Goal: Contribute content: Add original content to the website for others to see

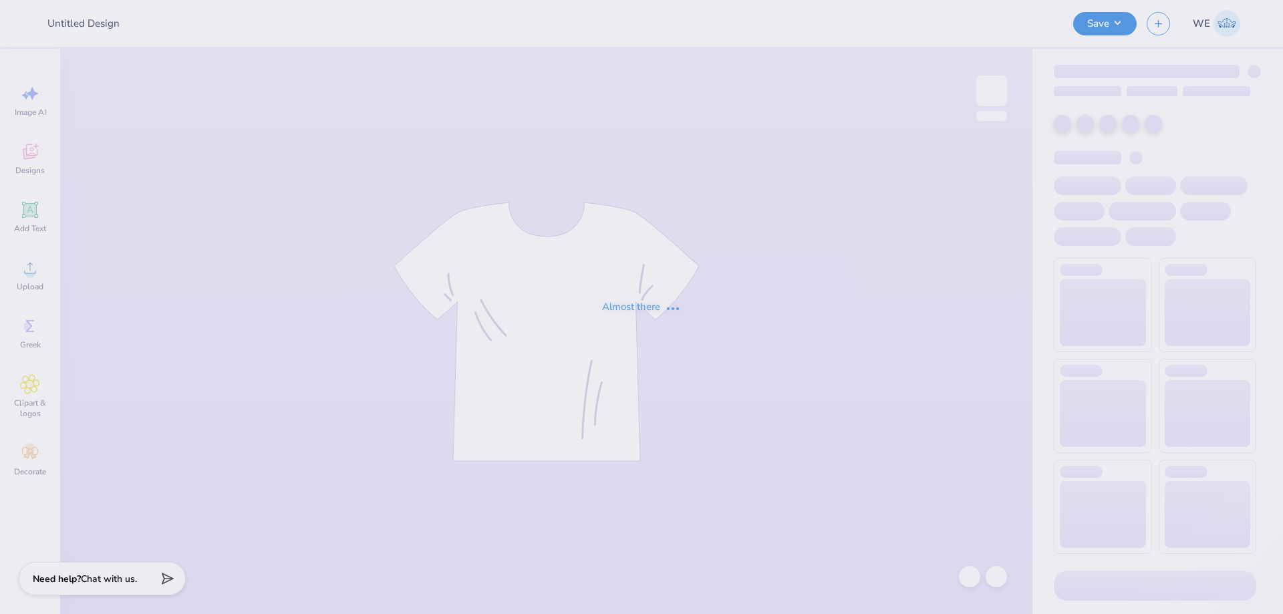
type input "Emory SPC - Homecoming 2025"
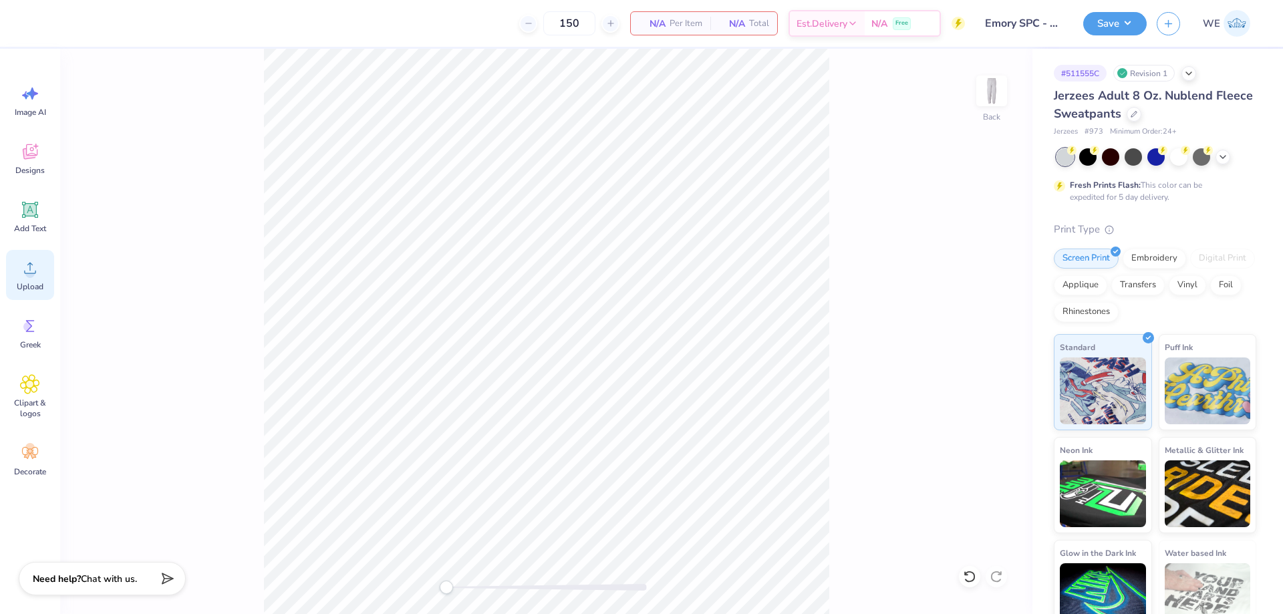
click at [53, 277] on div "Upload" at bounding box center [30, 275] width 48 height 50
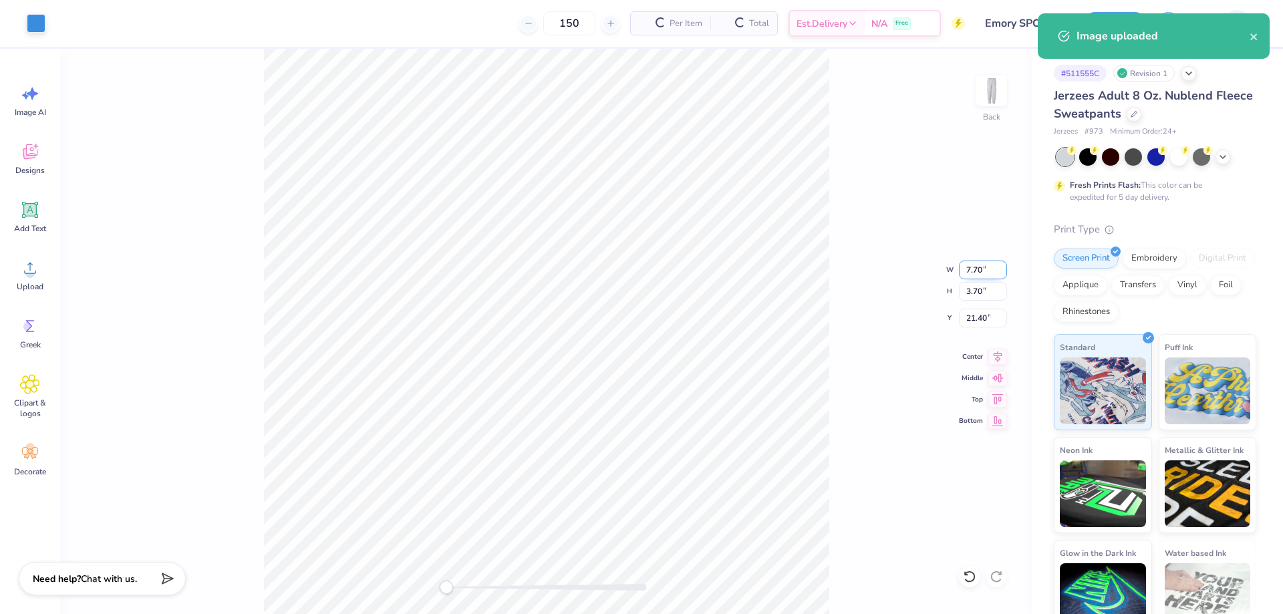
click at [976, 271] on input "7.70" at bounding box center [983, 270] width 48 height 19
type input "6.00"
type input "2.88"
type input "21.81"
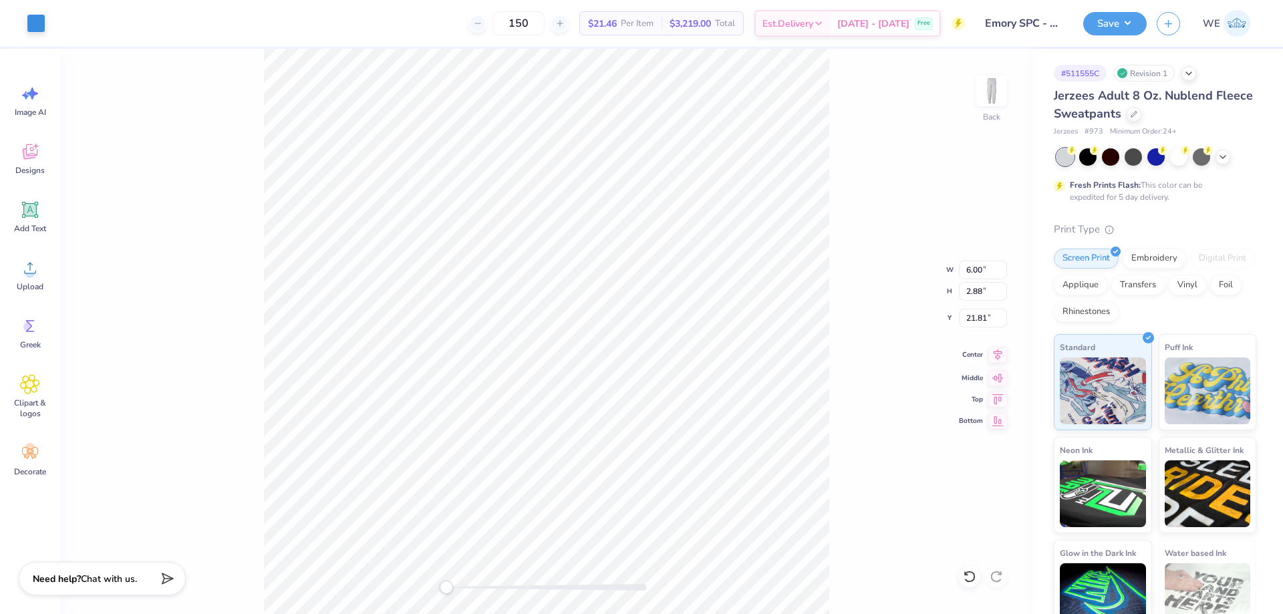
click at [999, 363] on div "Back W 6.00 6.00 " H 2.88 2.88 " Y 21.81 21.81 " Center Middle Top Bottom" at bounding box center [546, 331] width 972 height 565
click at [996, 348] on icon at bounding box center [997, 355] width 19 height 16
click at [43, 271] on div "Upload" at bounding box center [30, 275] width 48 height 50
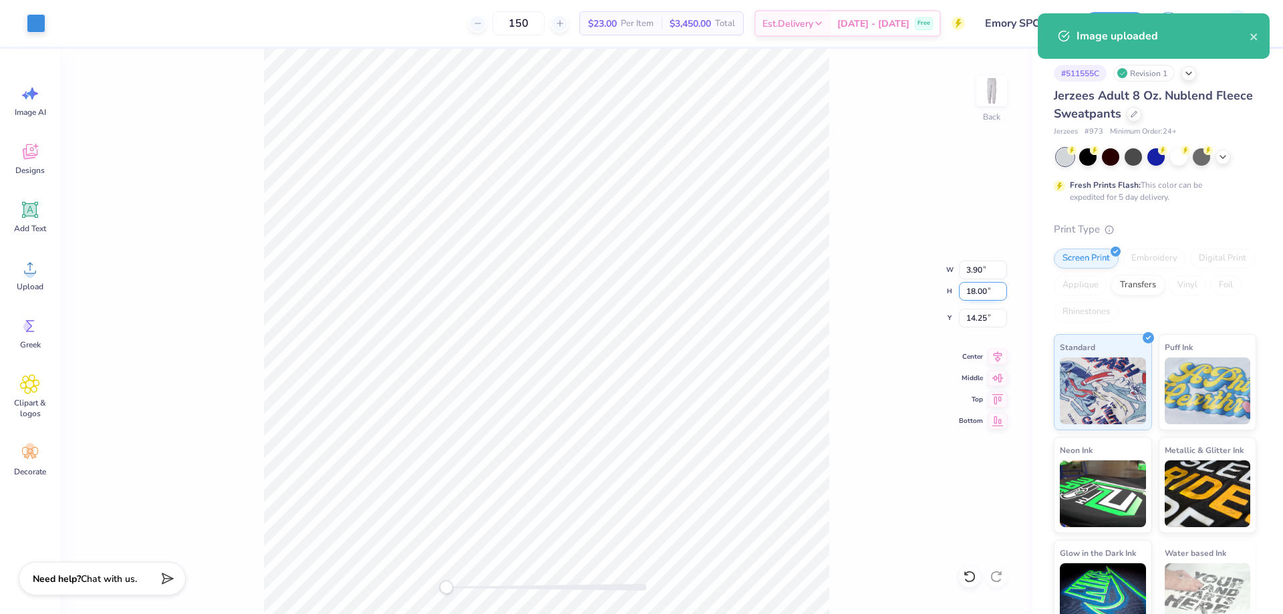
click at [971, 285] on input "18.00" at bounding box center [983, 291] width 48 height 19
type input "15"
type input "3.25"
type input "15.00"
type input "15.75"
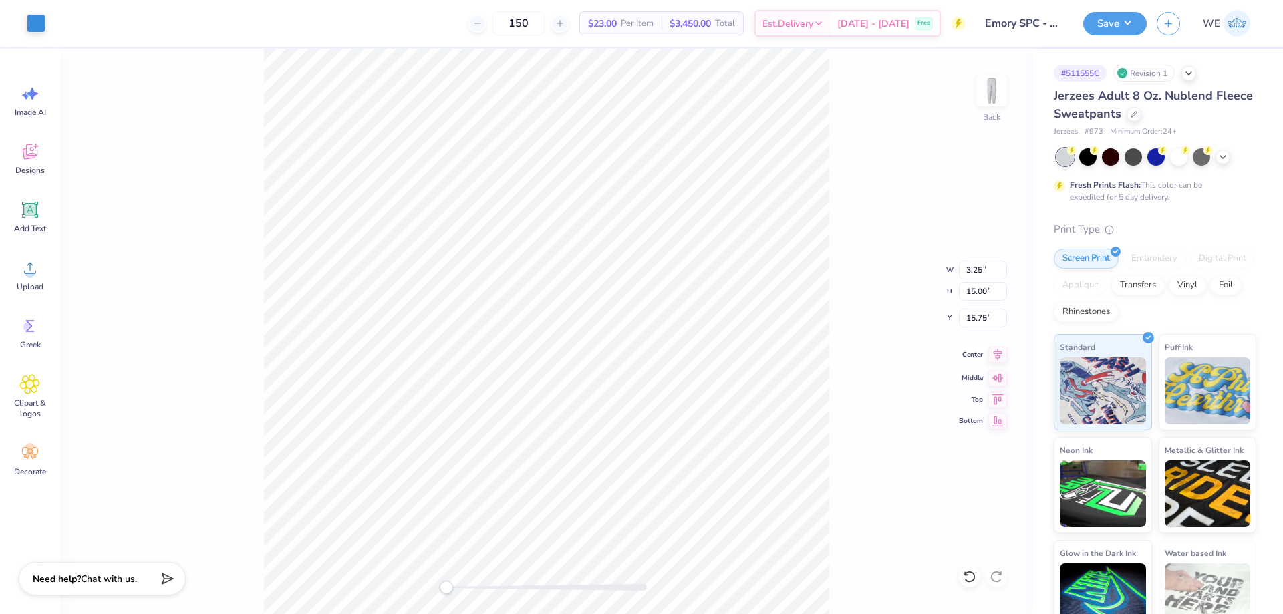
click at [998, 355] on icon at bounding box center [997, 354] width 9 height 11
type input "6.00"
type input "2.88"
type input "8.09"
click at [977, 267] on input "6.00" at bounding box center [983, 270] width 48 height 19
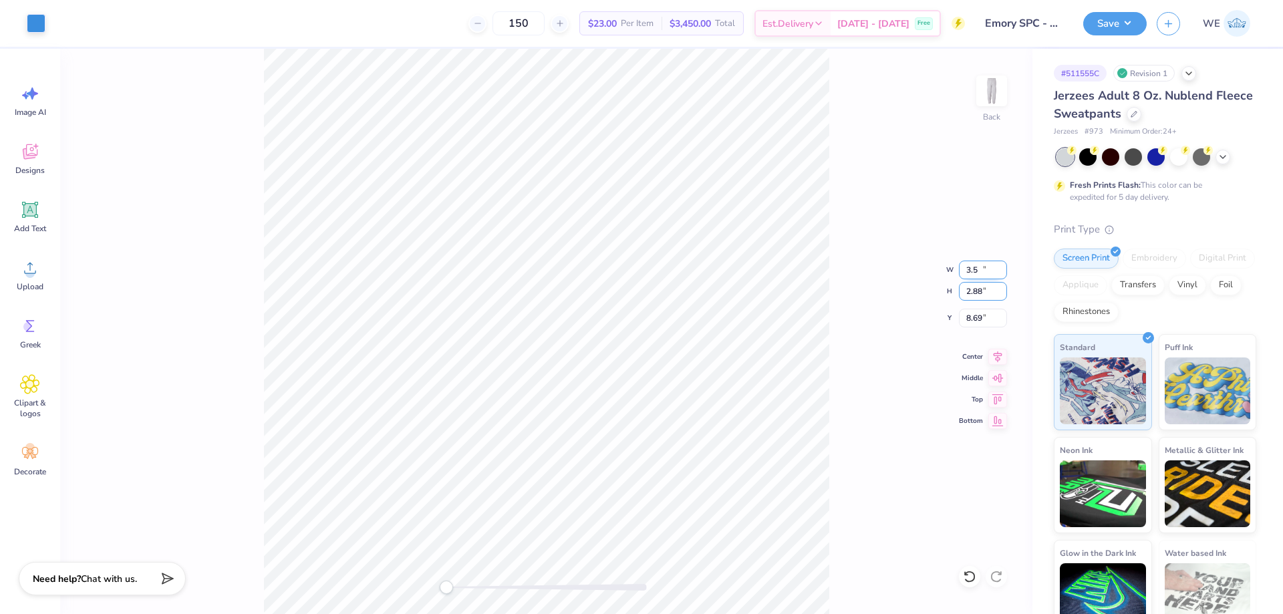
type input "3.50"
type input "1.68"
type input "8.69"
click at [975, 318] on input "8.69" at bounding box center [983, 318] width 48 height 19
type input "9"
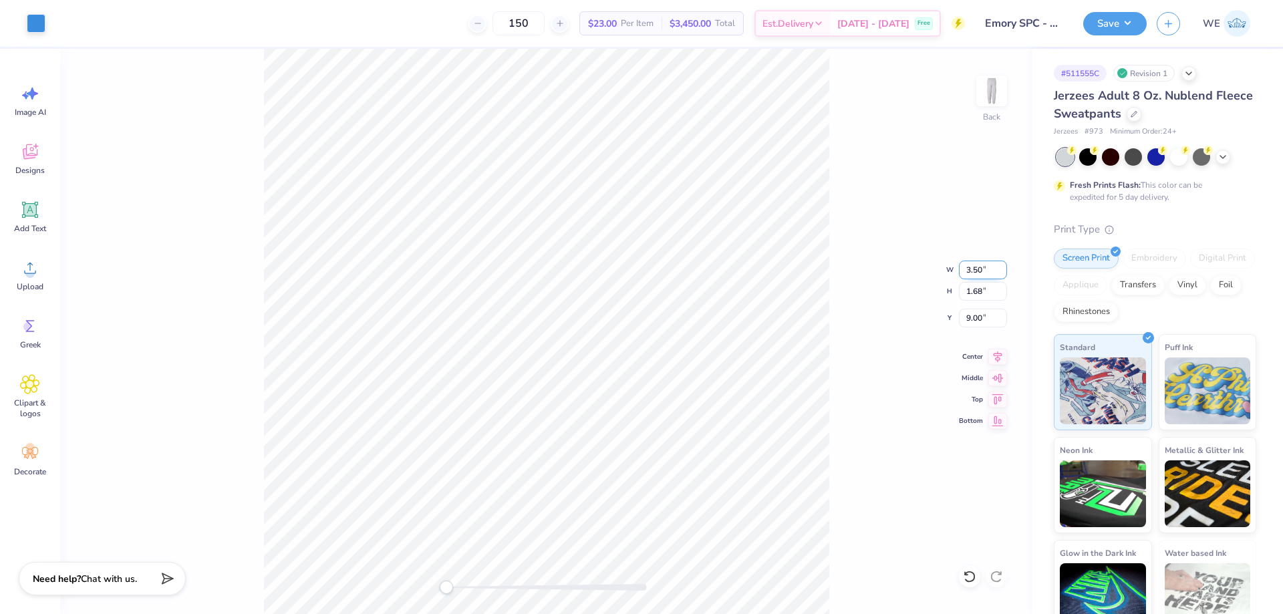
click at [981, 270] on input "3.50" at bounding box center [983, 270] width 48 height 19
type input "6.00"
type input "2.88"
click at [987, 320] on input "8.40" at bounding box center [983, 318] width 48 height 19
click at [975, 316] on input "6" at bounding box center [983, 318] width 48 height 19
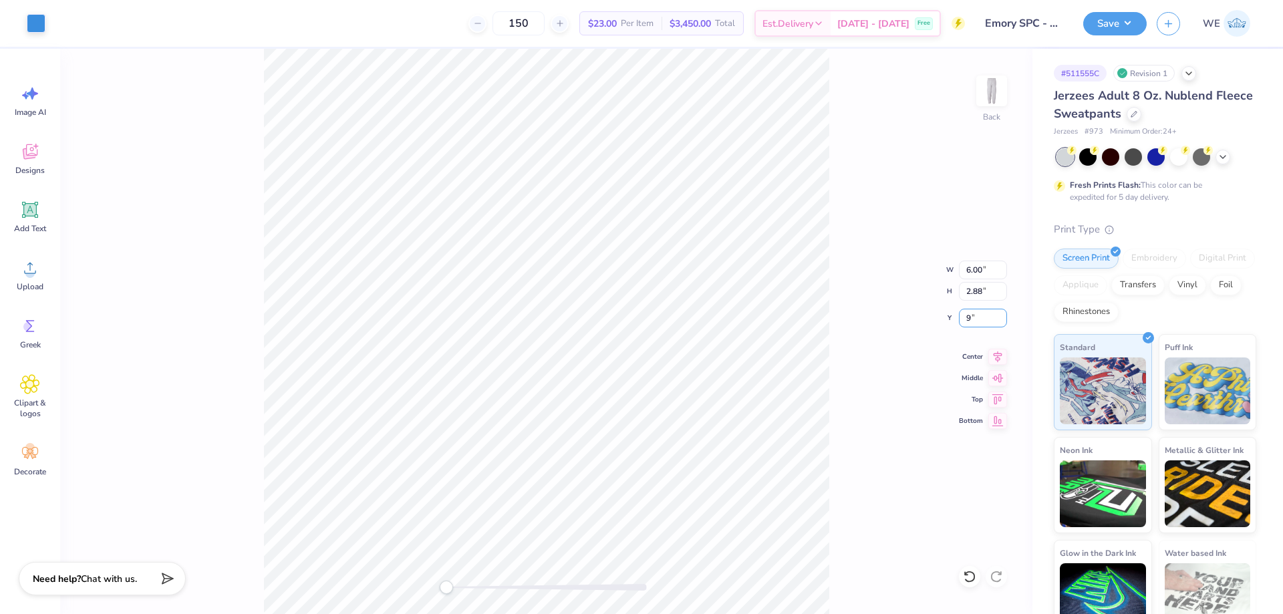
type input "9"
click at [997, 359] on icon at bounding box center [997, 355] width 19 height 16
type input "3.25"
type input "15.00"
click at [970, 319] on input "8.25" at bounding box center [983, 318] width 48 height 19
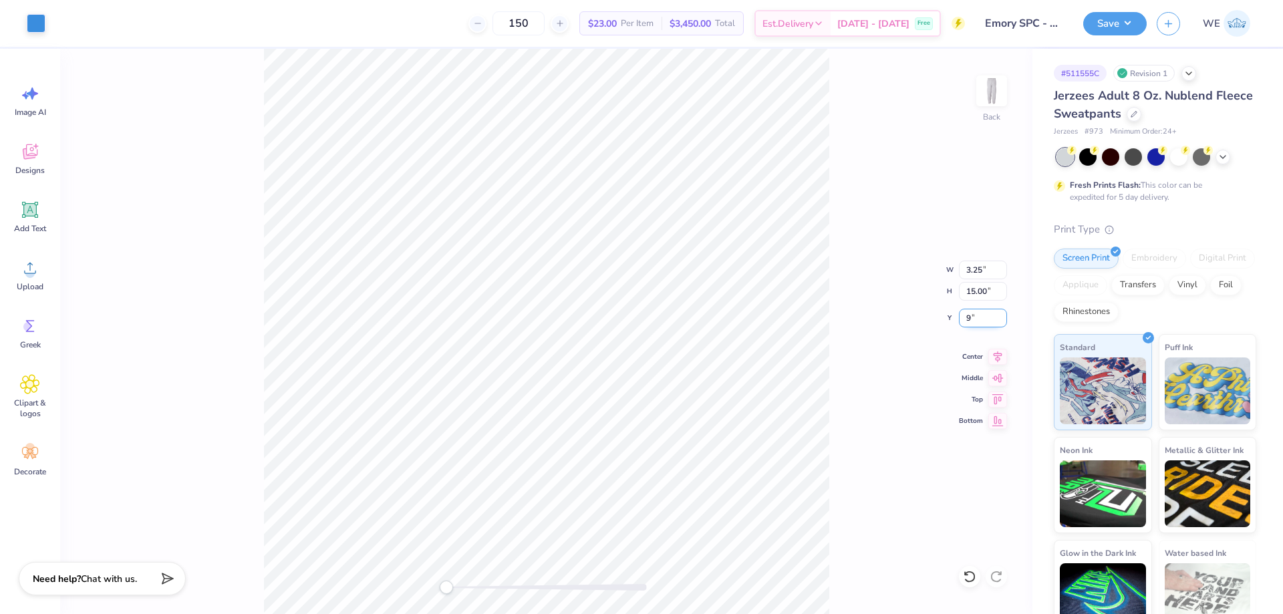
type input "9"
type input "6.00"
type input "2.88"
type input "9.00"
type input "3.25"
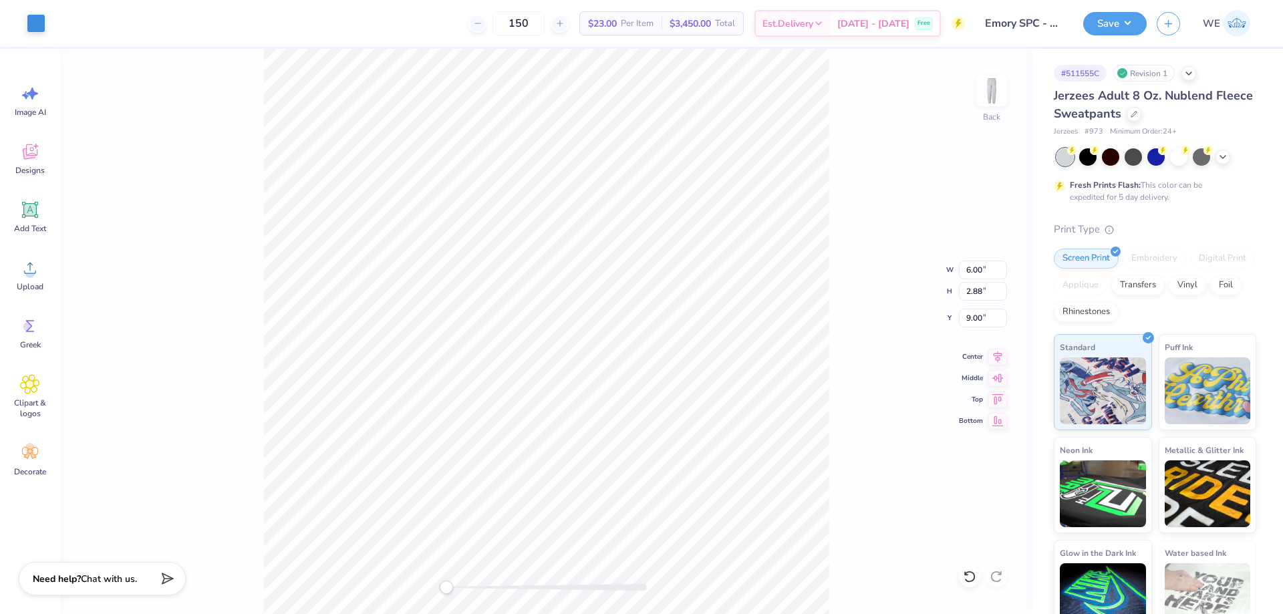
type input "15.00"
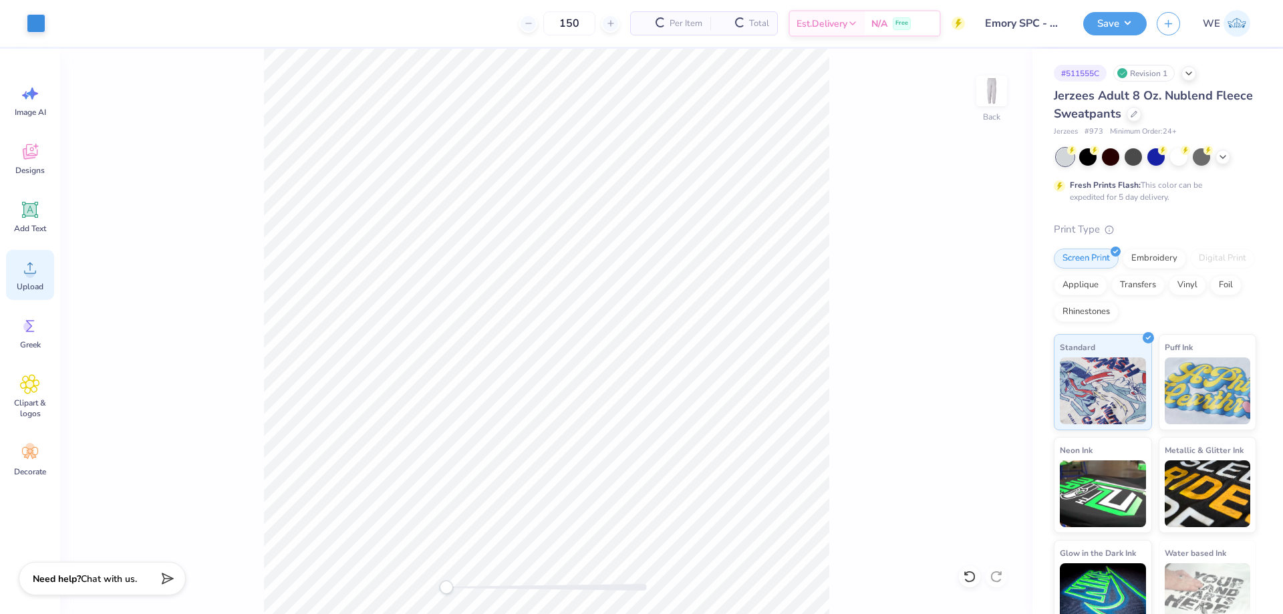
click at [31, 270] on circle at bounding box center [29, 273] width 9 height 9
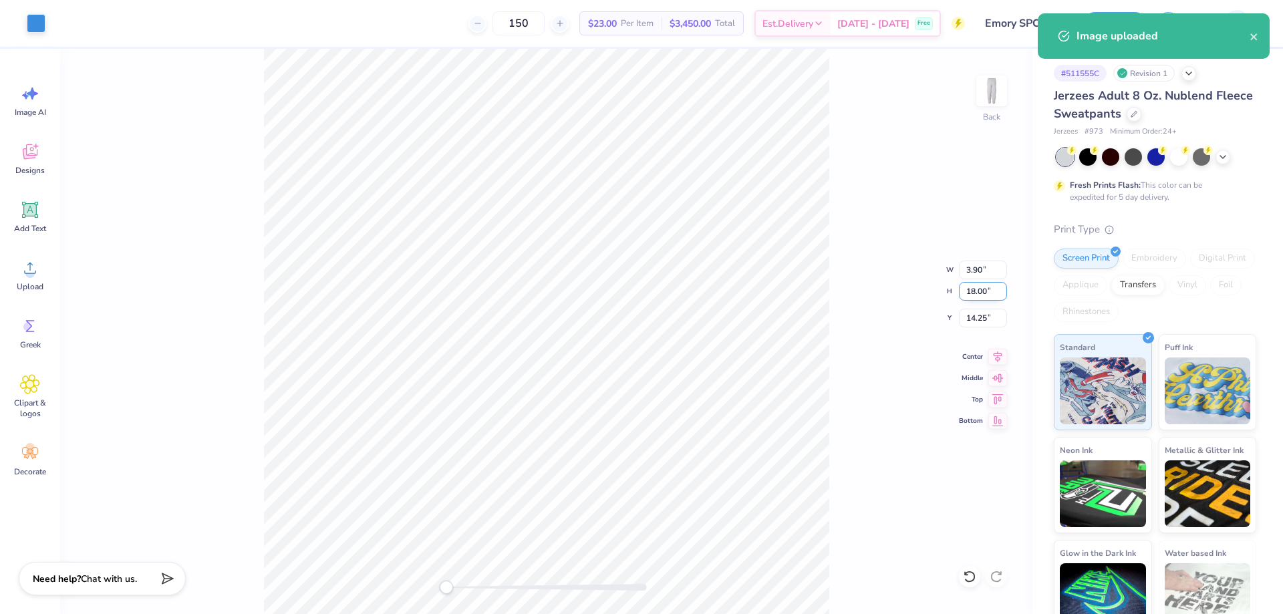
click at [981, 290] on input "18.00" at bounding box center [983, 291] width 48 height 19
type input "15"
click at [976, 324] on input "14.25" at bounding box center [983, 318] width 48 height 19
type input "3.25"
type input "15.00"
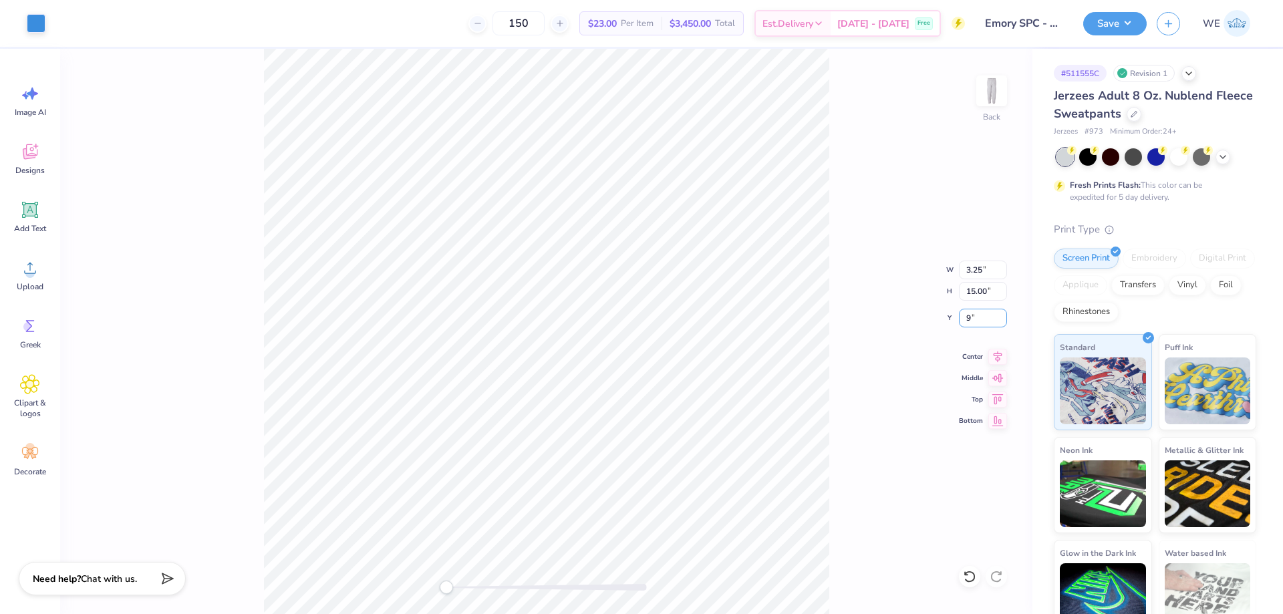
type input "9"
click at [1130, 25] on button "Save" at bounding box center [1114, 21] width 63 height 23
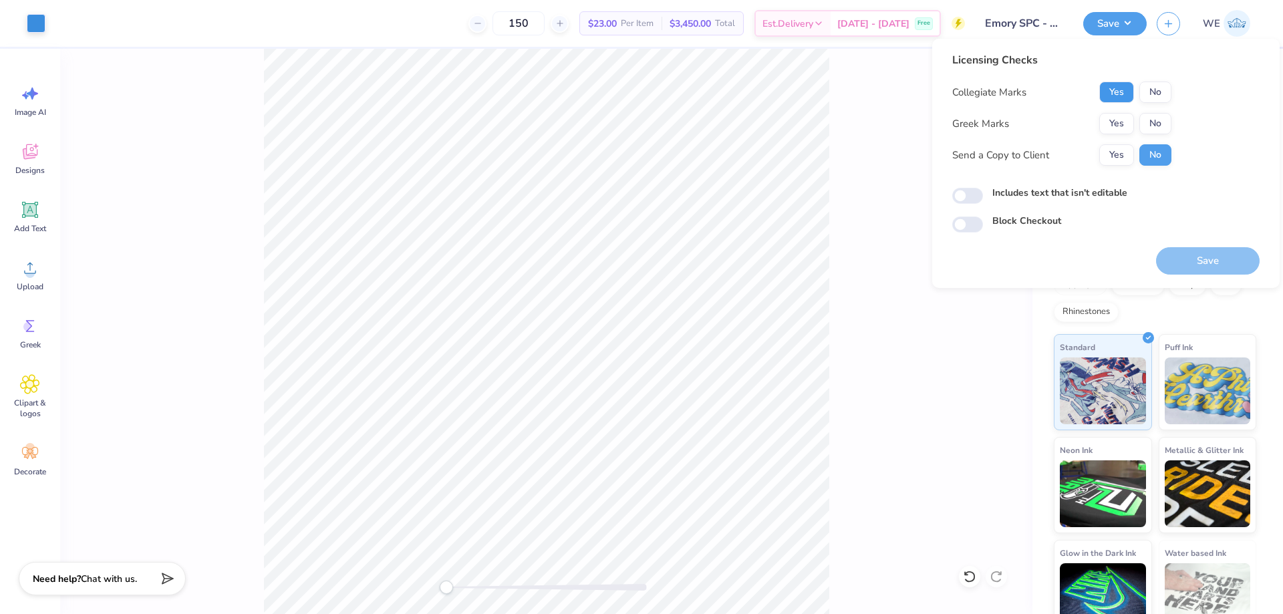
click at [1118, 85] on button "Yes" at bounding box center [1116, 92] width 35 height 21
click at [1159, 128] on button "No" at bounding box center [1155, 123] width 32 height 21
drag, startPoint x: 1121, startPoint y: 156, endPoint x: 1025, endPoint y: 222, distance: 116.8
click at [1120, 156] on button "Yes" at bounding box center [1116, 154] width 35 height 21
click at [968, 193] on input "Includes text that isn't editable" at bounding box center [967, 196] width 31 height 16
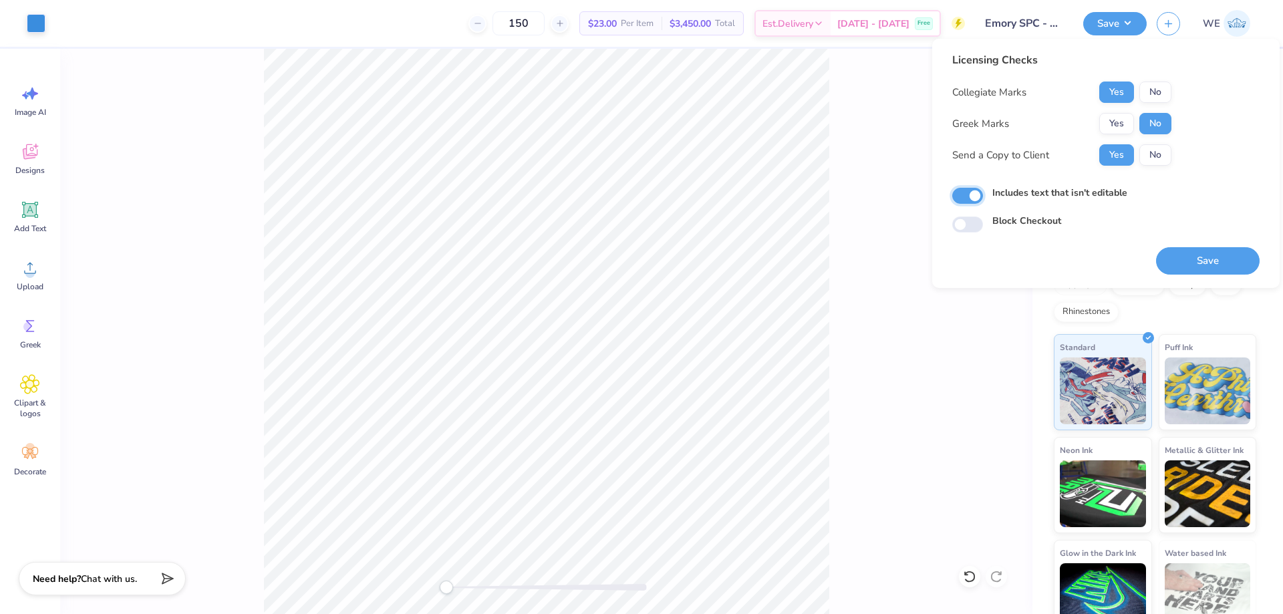
checkbox input "true"
click at [1200, 263] on button "Save" at bounding box center [1208, 260] width 104 height 27
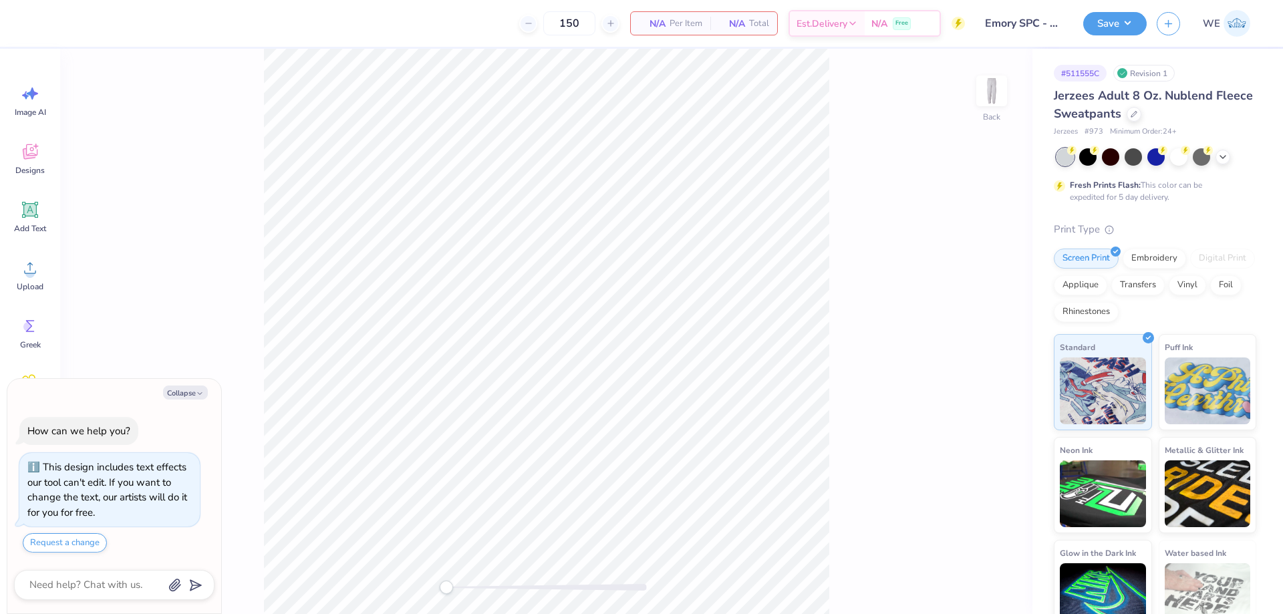
type textarea "x"
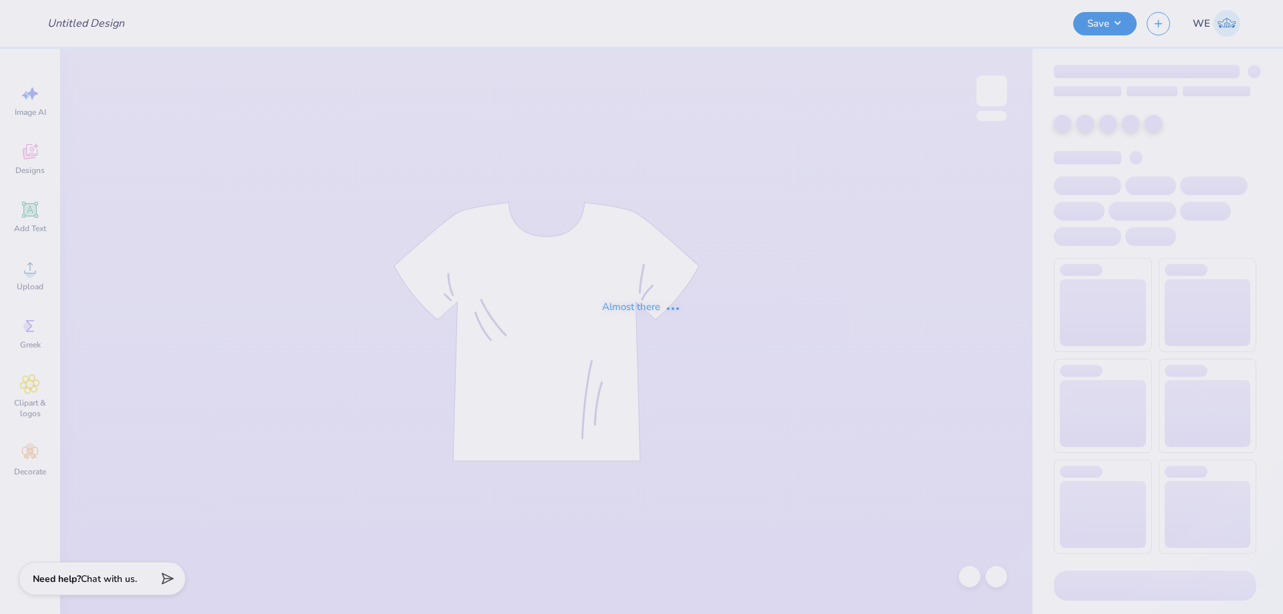
type input "Alpha Phi Sweatset"
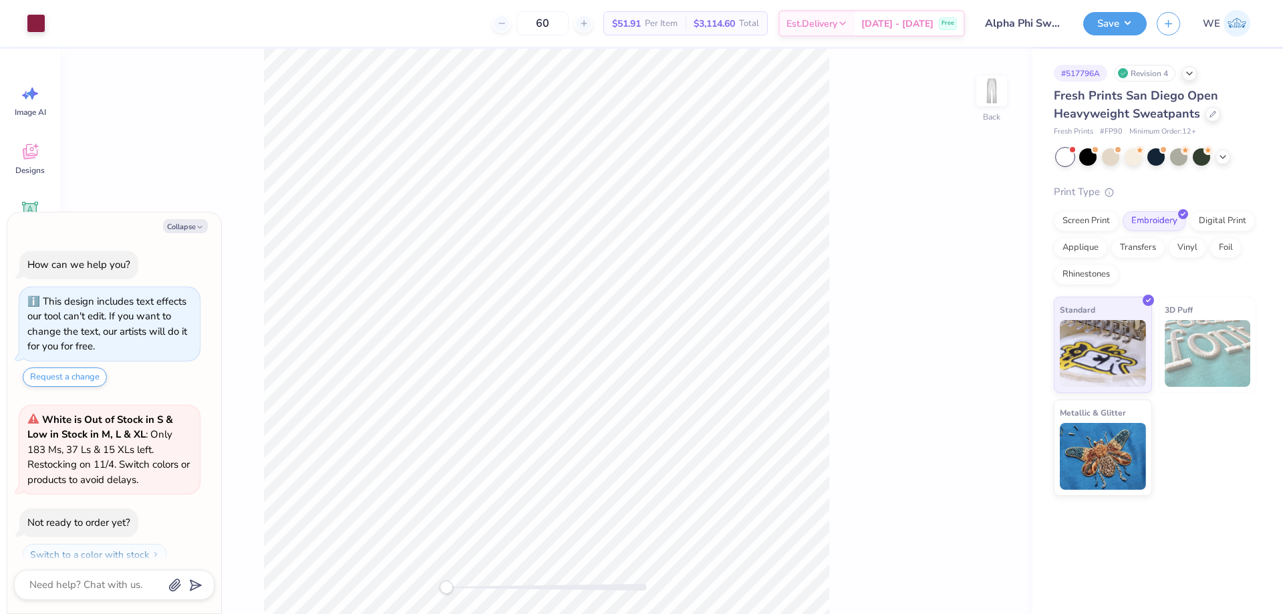
scroll to position [38, 0]
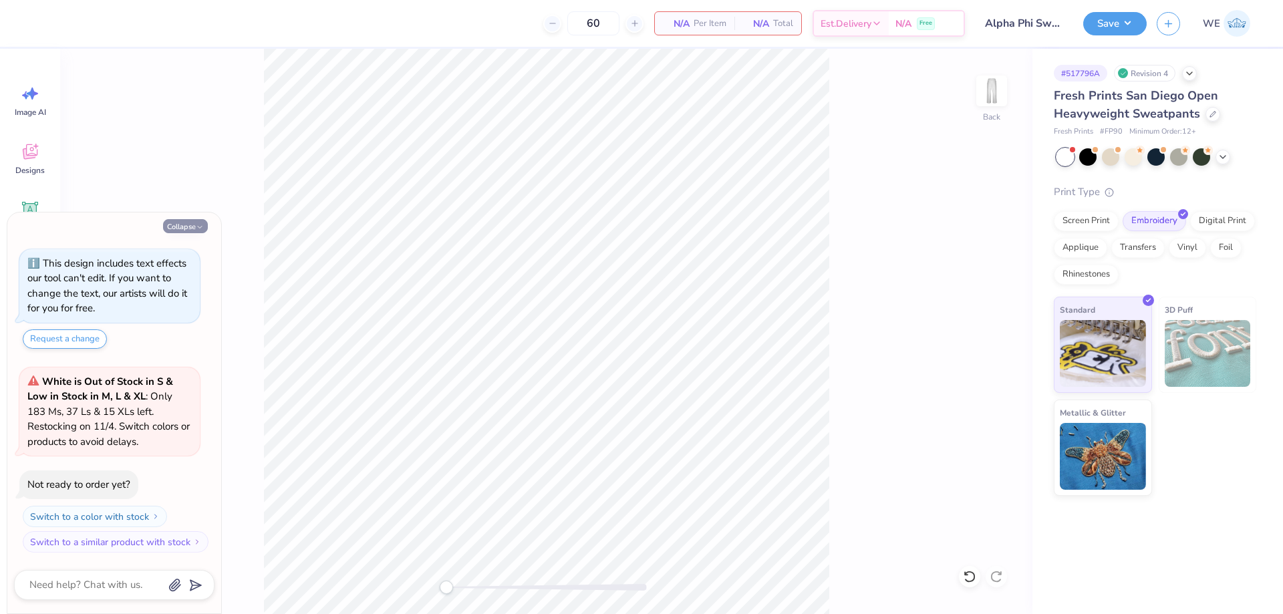
click at [176, 220] on button "Collapse" at bounding box center [185, 226] width 45 height 14
type textarea "x"
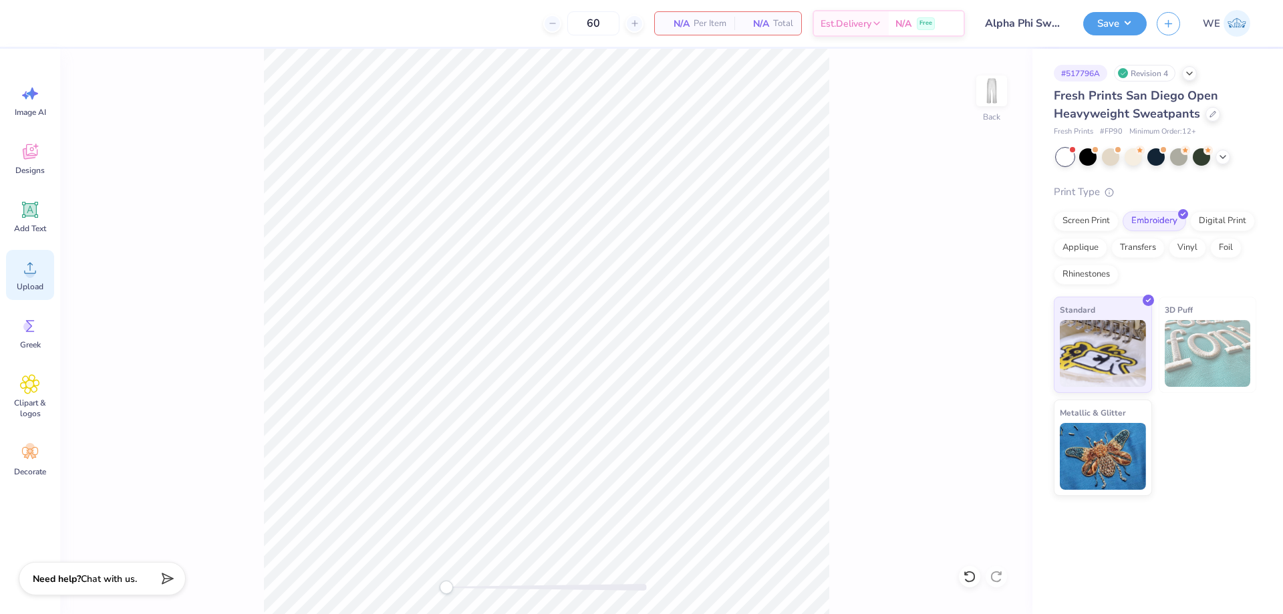
click at [26, 278] on div "Upload" at bounding box center [30, 275] width 48 height 50
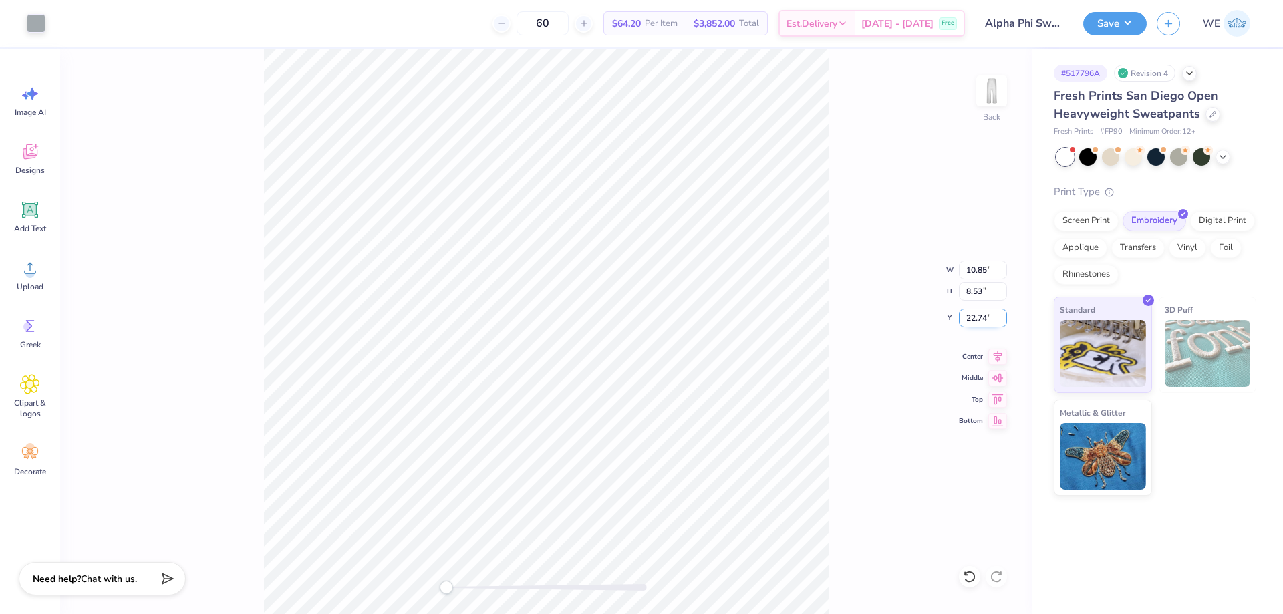
click at [974, 321] on input "22.74" at bounding box center [983, 318] width 48 height 19
click at [979, 268] on input "10.85" at bounding box center [983, 270] width 48 height 19
type input "6.00"
type input "4.72"
type input "6"
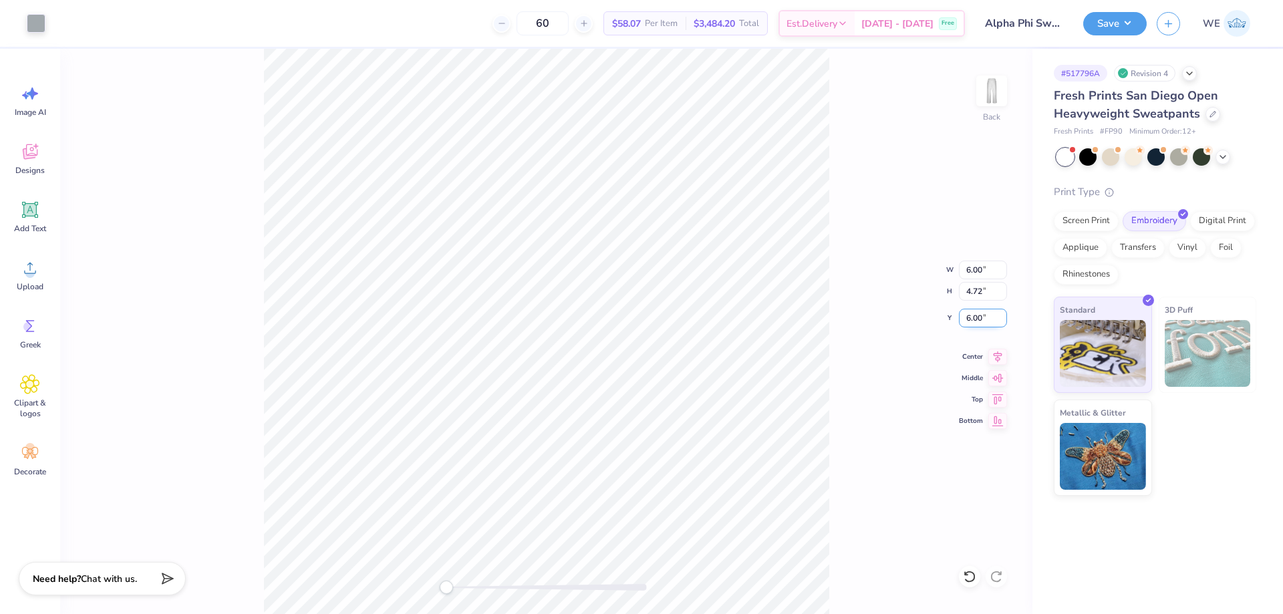
click at [980, 314] on input "6.00" at bounding box center [983, 318] width 48 height 19
type input "6"
click at [975, 265] on input "6.00" at bounding box center [983, 270] width 48 height 19
type input "5.00"
type input "3.93"
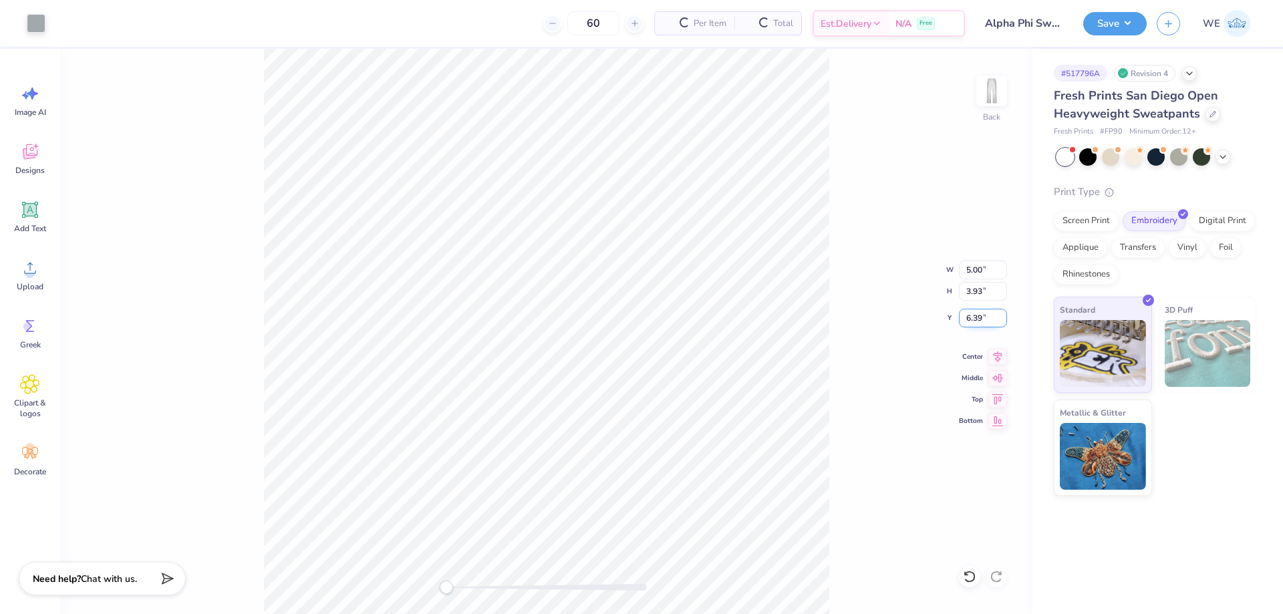
click at [976, 321] on input "6.39" at bounding box center [983, 318] width 48 height 19
type input "6"
click at [976, 319] on input "6.00" at bounding box center [983, 318] width 48 height 19
type input "7"
click at [1113, 19] on button "Save" at bounding box center [1114, 21] width 63 height 23
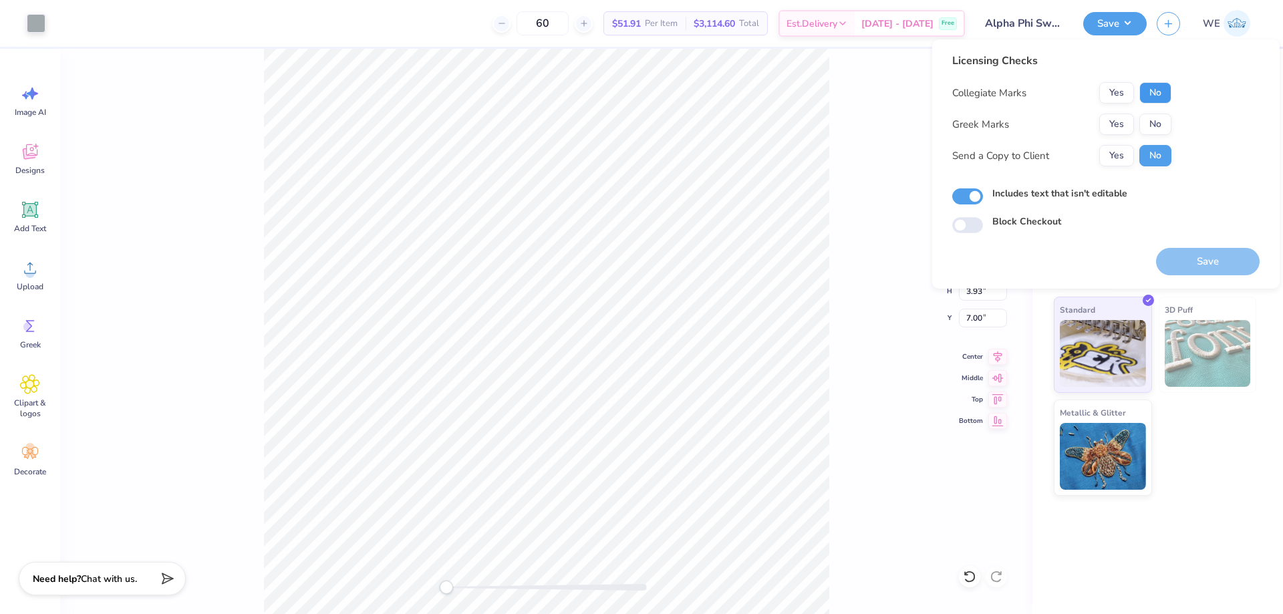
click at [1142, 95] on button "No" at bounding box center [1155, 92] width 32 height 21
click at [1124, 120] on button "Yes" at bounding box center [1116, 124] width 35 height 21
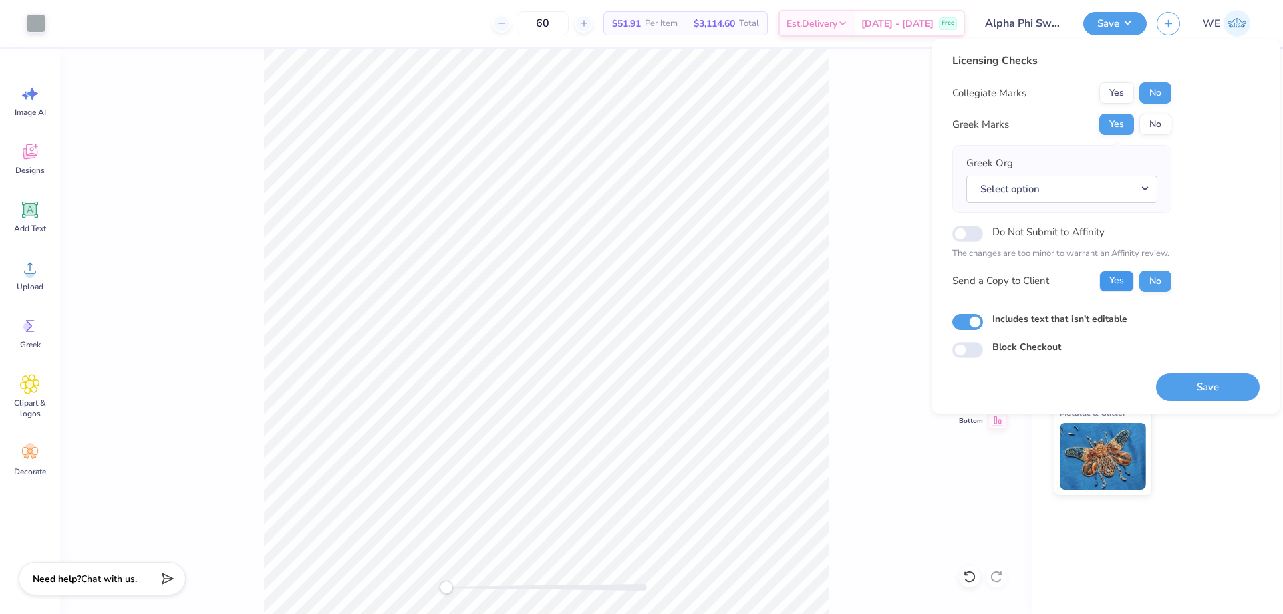
click at [1117, 281] on button "Yes" at bounding box center [1116, 281] width 35 height 21
click at [1030, 187] on button "Select option" at bounding box center [1061, 189] width 191 height 27
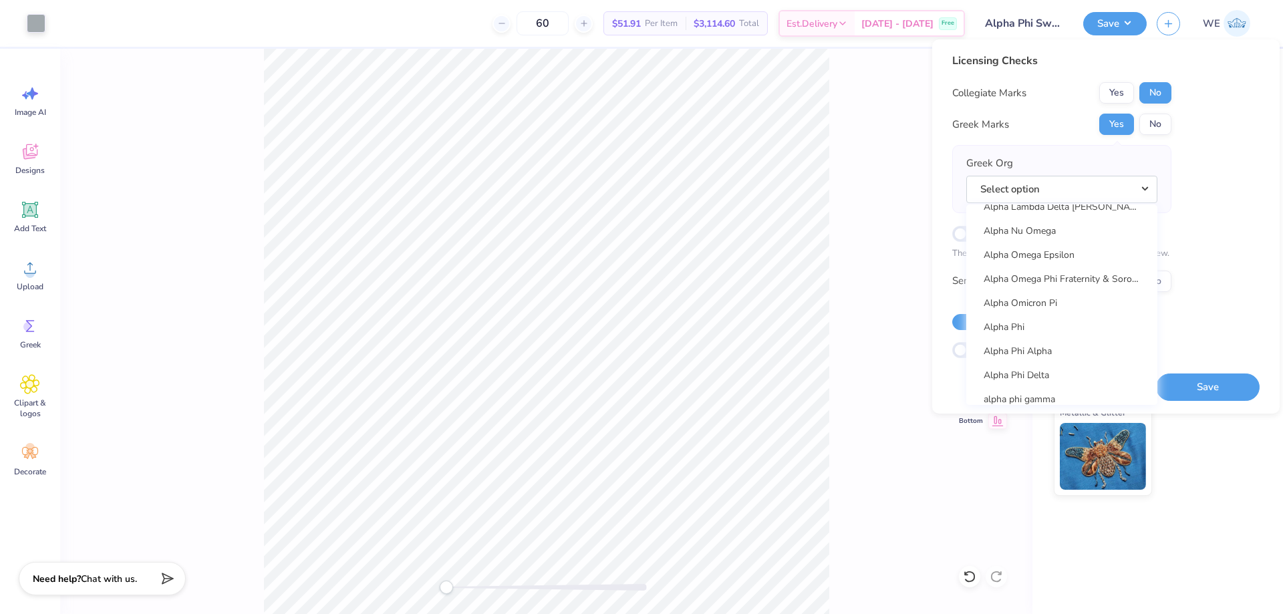
scroll to position [780, 0]
click at [1059, 283] on link "Alpha Phi" at bounding box center [1061, 283] width 180 height 22
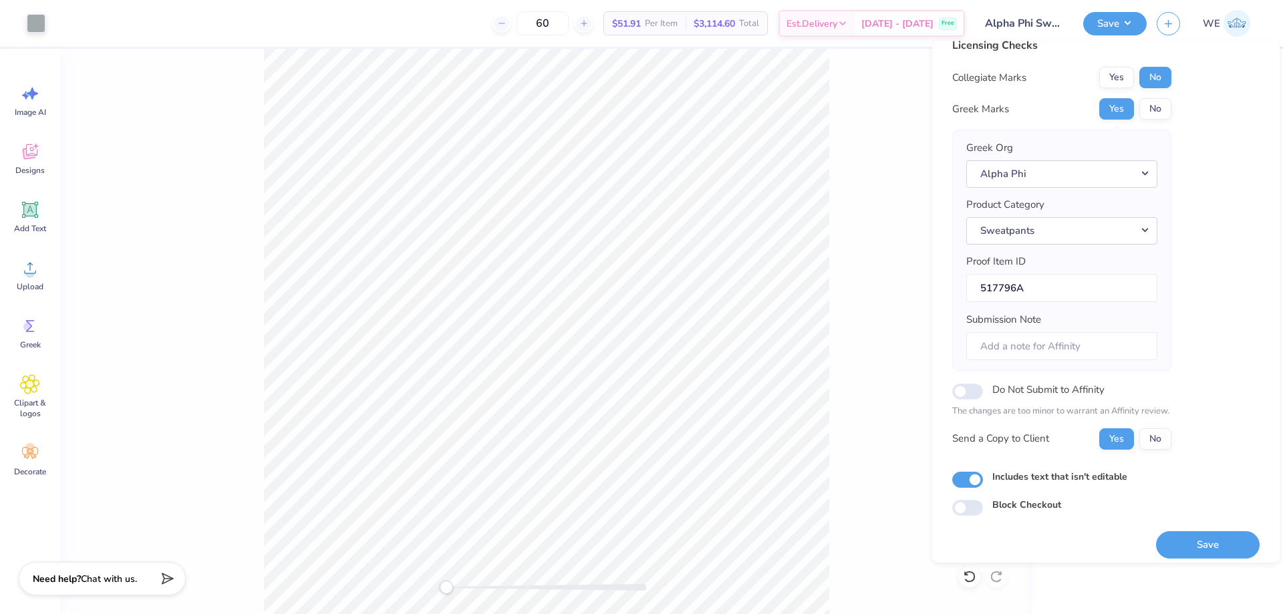
scroll to position [25, 0]
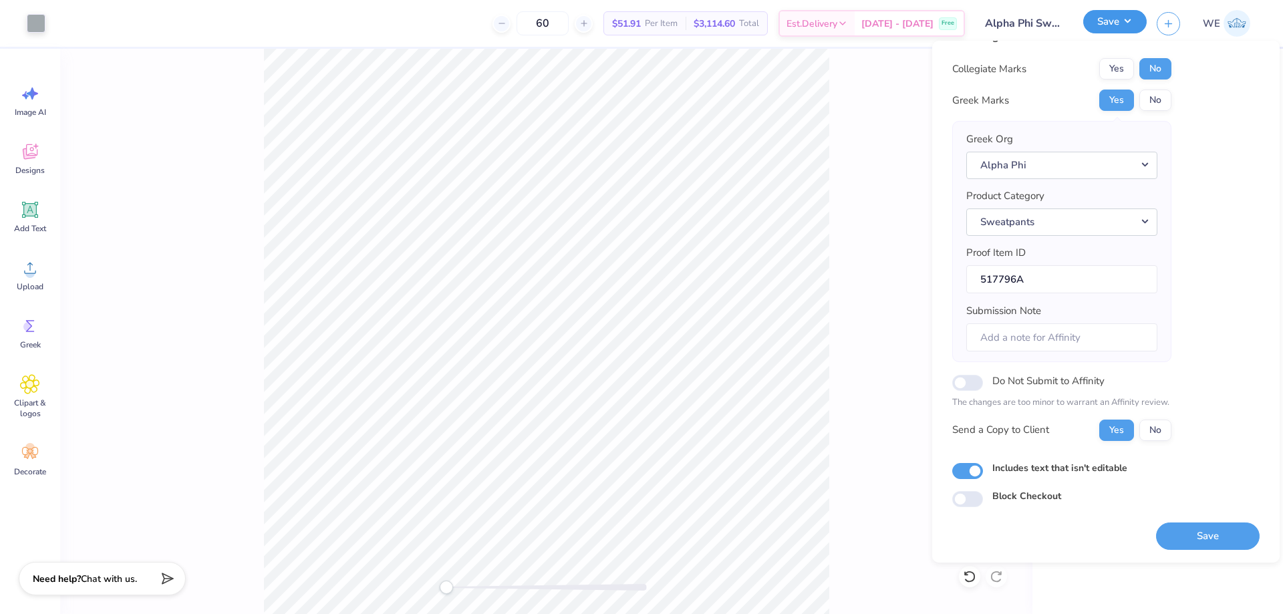
click at [1134, 29] on button "Save" at bounding box center [1114, 21] width 63 height 23
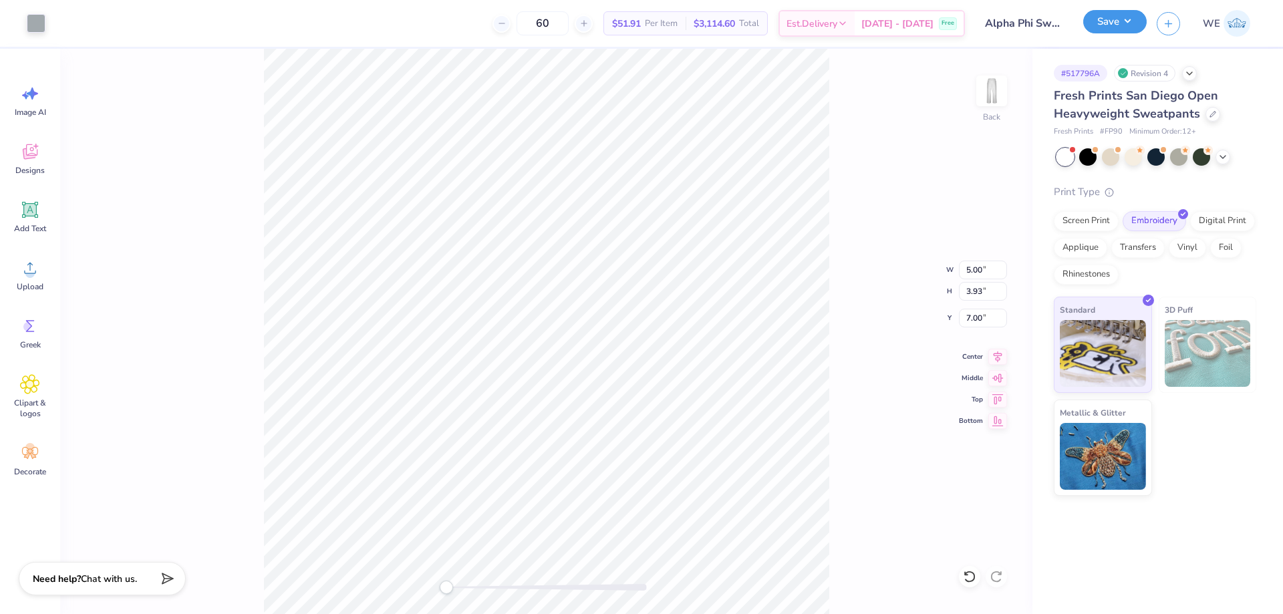
click at [1133, 23] on button "Save" at bounding box center [1114, 21] width 63 height 23
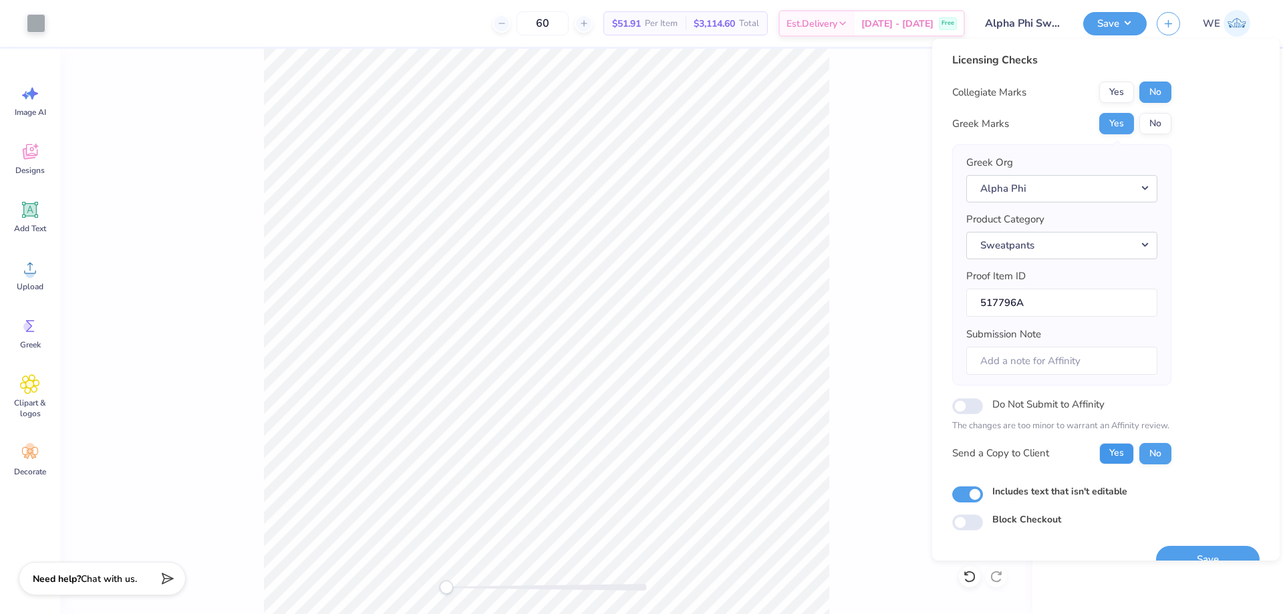
click at [1130, 448] on button "Yes" at bounding box center [1116, 453] width 35 height 21
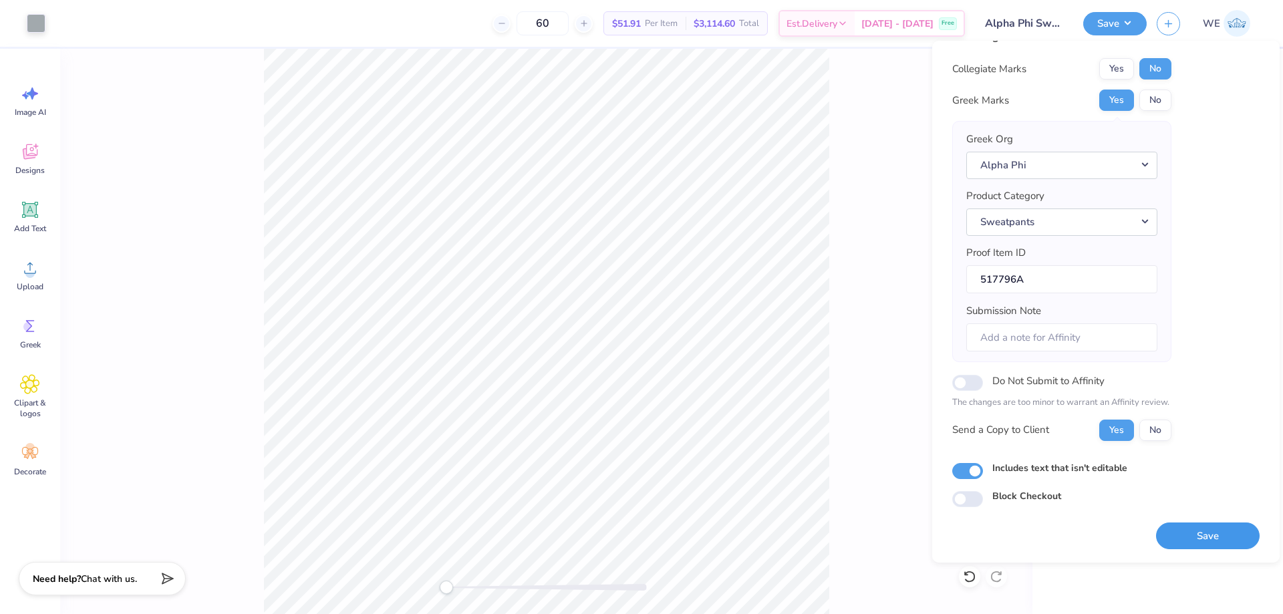
click at [1196, 534] on button "Save" at bounding box center [1208, 535] width 104 height 27
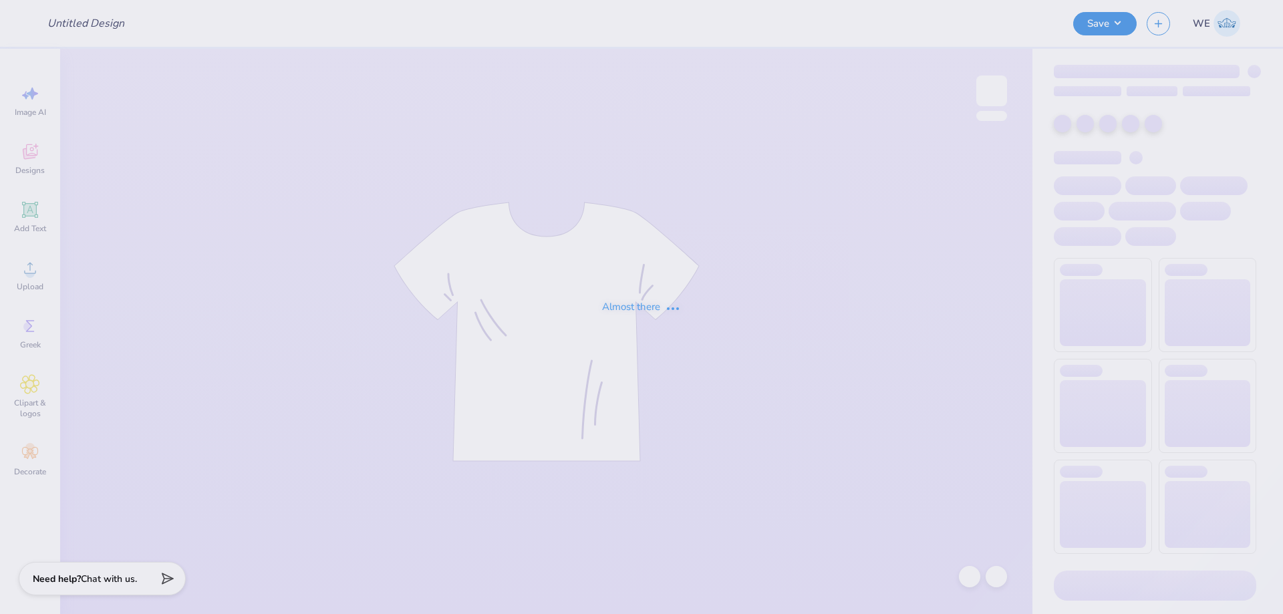
type input "Alpha Phi Sweatset"
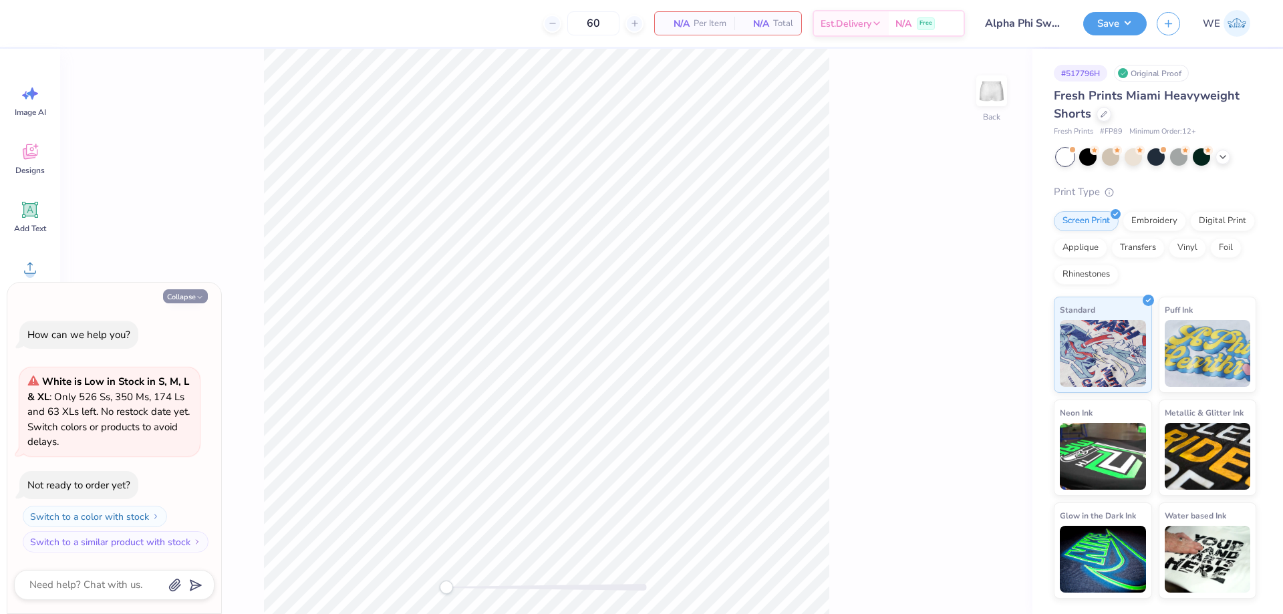
click at [178, 301] on button "Collapse" at bounding box center [185, 296] width 45 height 14
type textarea "x"
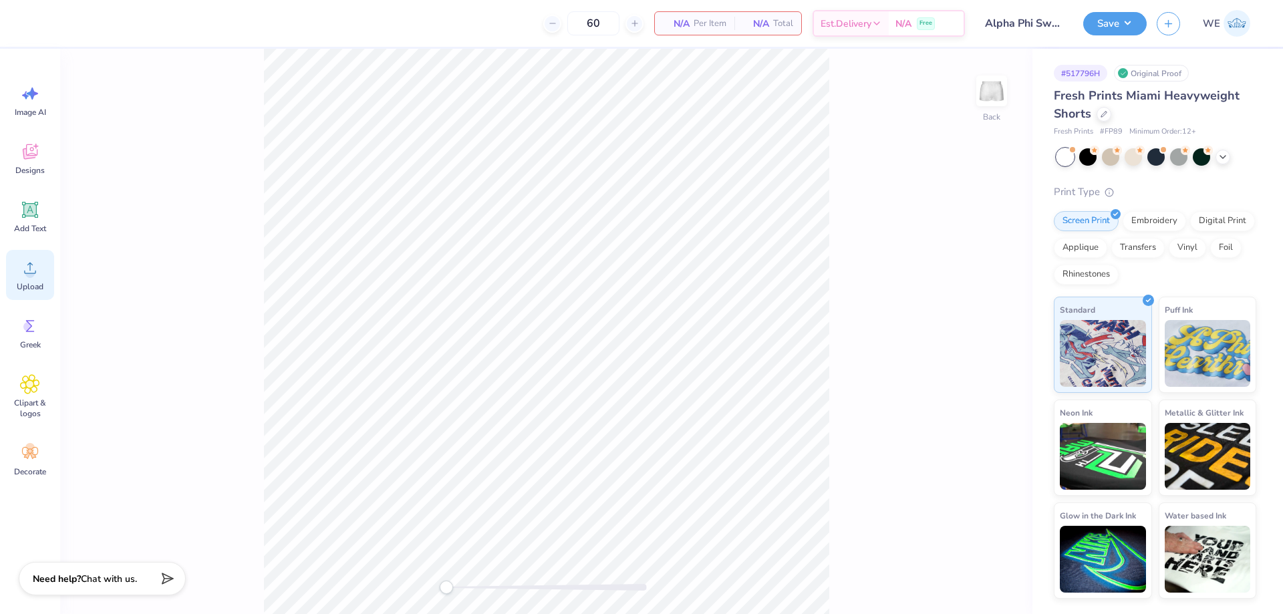
click at [28, 275] on circle at bounding box center [29, 273] width 9 height 9
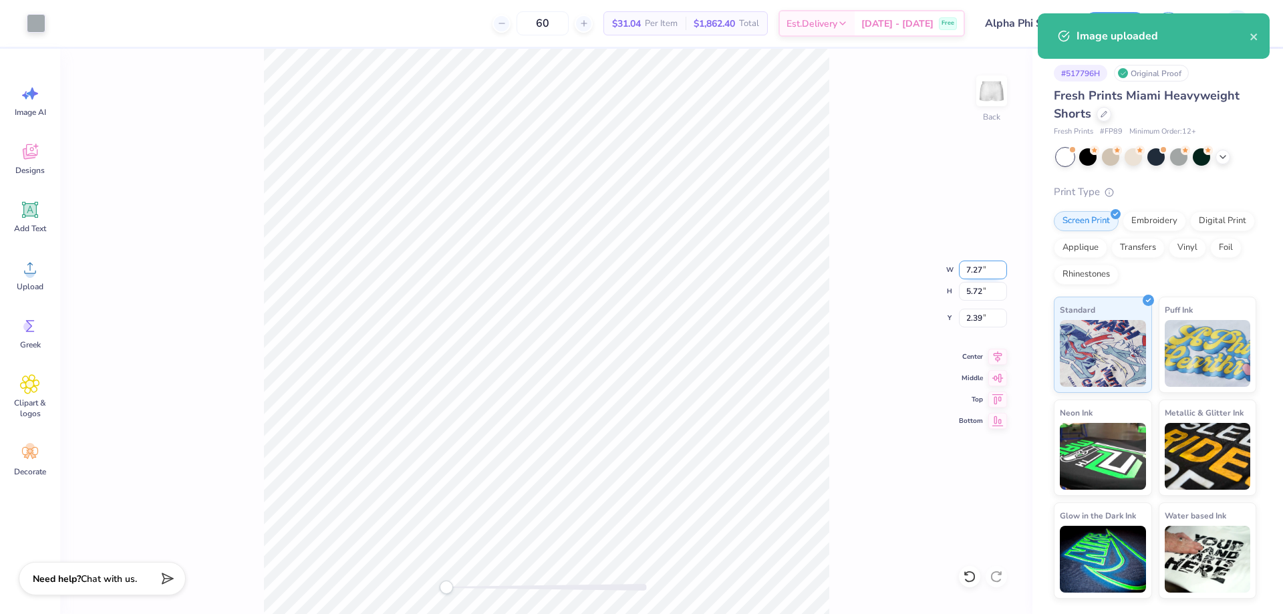
click at [973, 268] on input "7.27" at bounding box center [983, 270] width 48 height 19
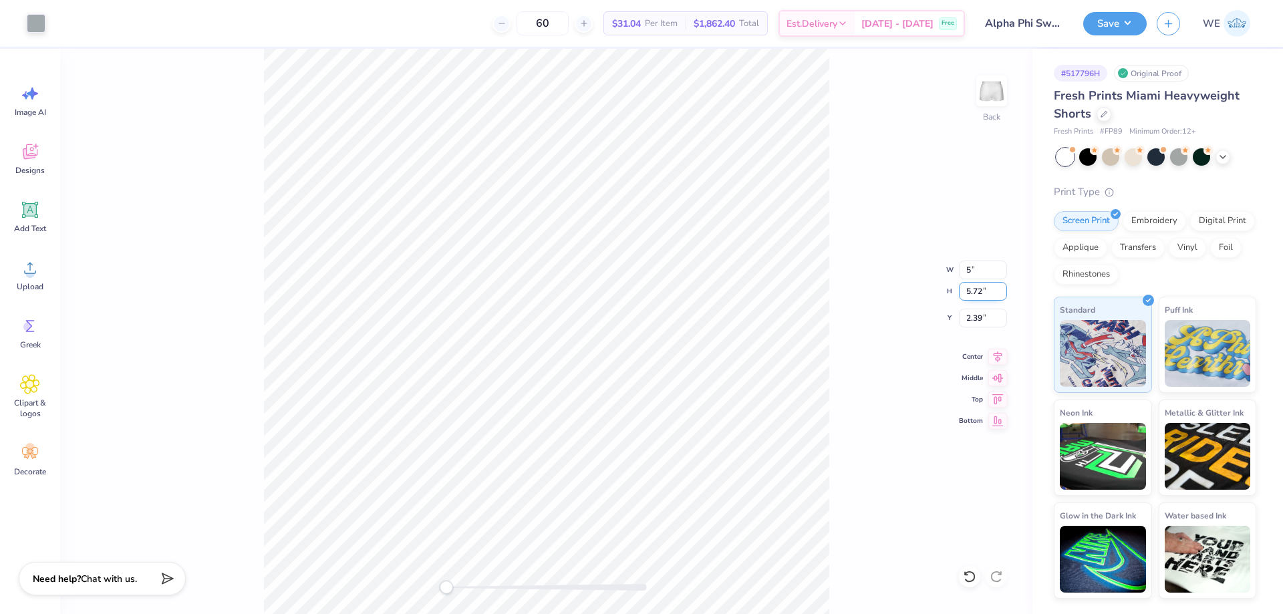
type input "5.00"
type input "3.93"
type input "3.28"
type input "6.00"
type input "4.72"
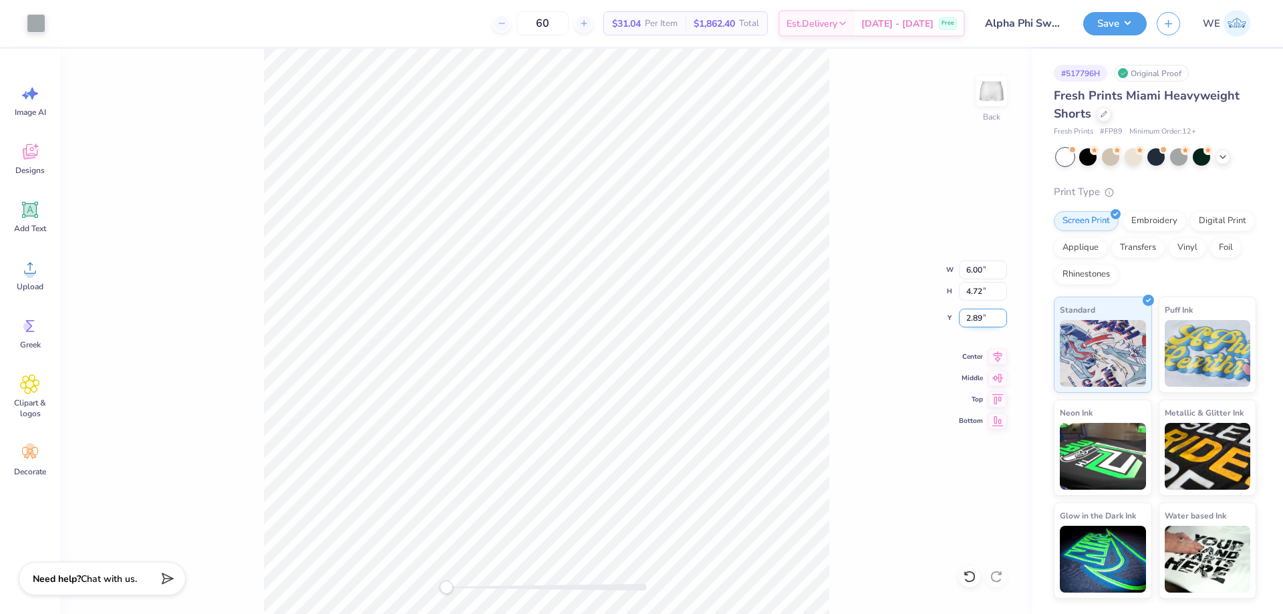
click at [981, 321] on input "2.89" at bounding box center [983, 318] width 48 height 19
type input "3"
click at [981, 321] on input "4.70" at bounding box center [983, 318] width 48 height 19
type input "4"
click at [978, 312] on input "5.25" at bounding box center [983, 318] width 48 height 19
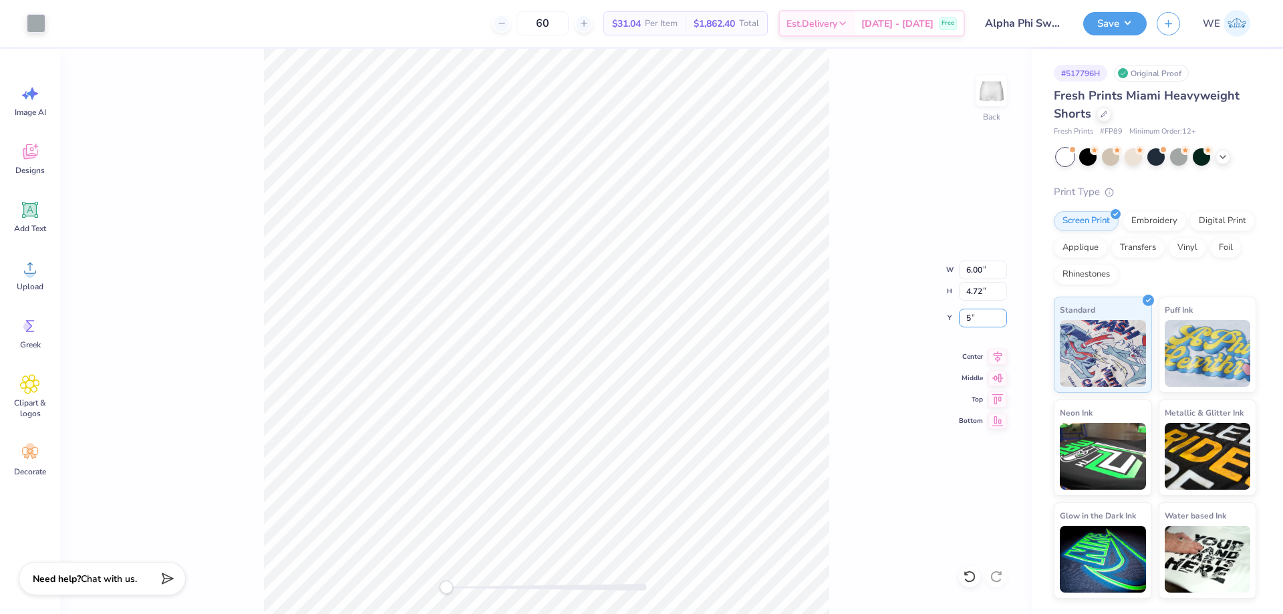
type input "5"
click at [983, 269] on input "6.00" at bounding box center [983, 270] width 48 height 19
type input "5.00"
type input "3.93"
click at [974, 321] on input "5.39" at bounding box center [983, 318] width 48 height 19
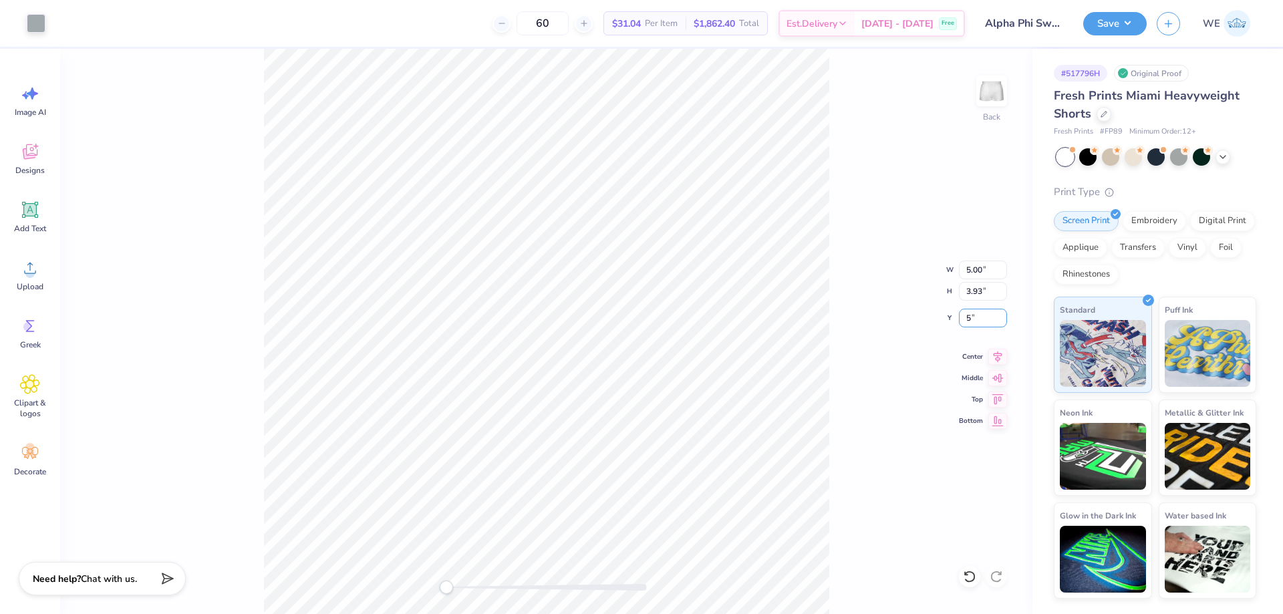
type input "5"
click at [978, 315] on input "6.07" at bounding box center [983, 318] width 48 height 19
type input "5"
click at [970, 318] on input "5.00" at bounding box center [983, 318] width 48 height 19
type input "6"
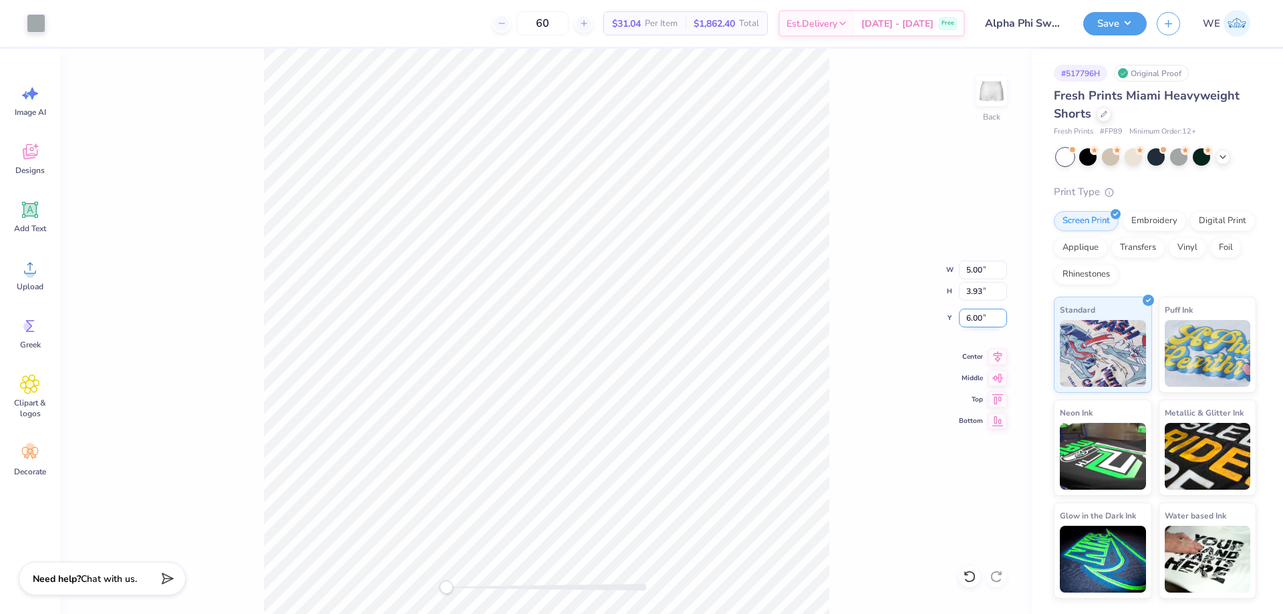
click at [982, 317] on input "6.00" at bounding box center [983, 318] width 48 height 19
type input "5.5"
click at [1080, 19] on div "Art colors 60 $31.04 Per Item $1,862.40 Total Est. Delivery Sep 23 - 26 Free De…" at bounding box center [641, 23] width 1283 height 47
click at [1120, 21] on button "Save" at bounding box center [1114, 21] width 63 height 23
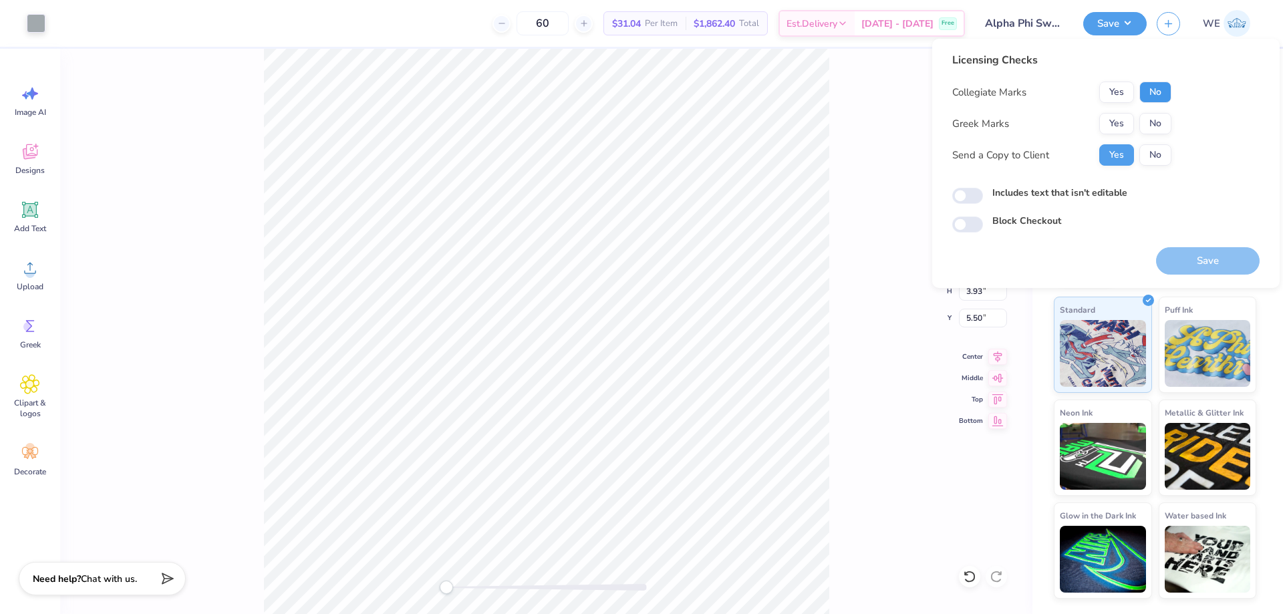
click at [1161, 93] on button "No" at bounding box center [1155, 92] width 32 height 21
click at [1116, 130] on button "Yes" at bounding box center [1116, 123] width 35 height 21
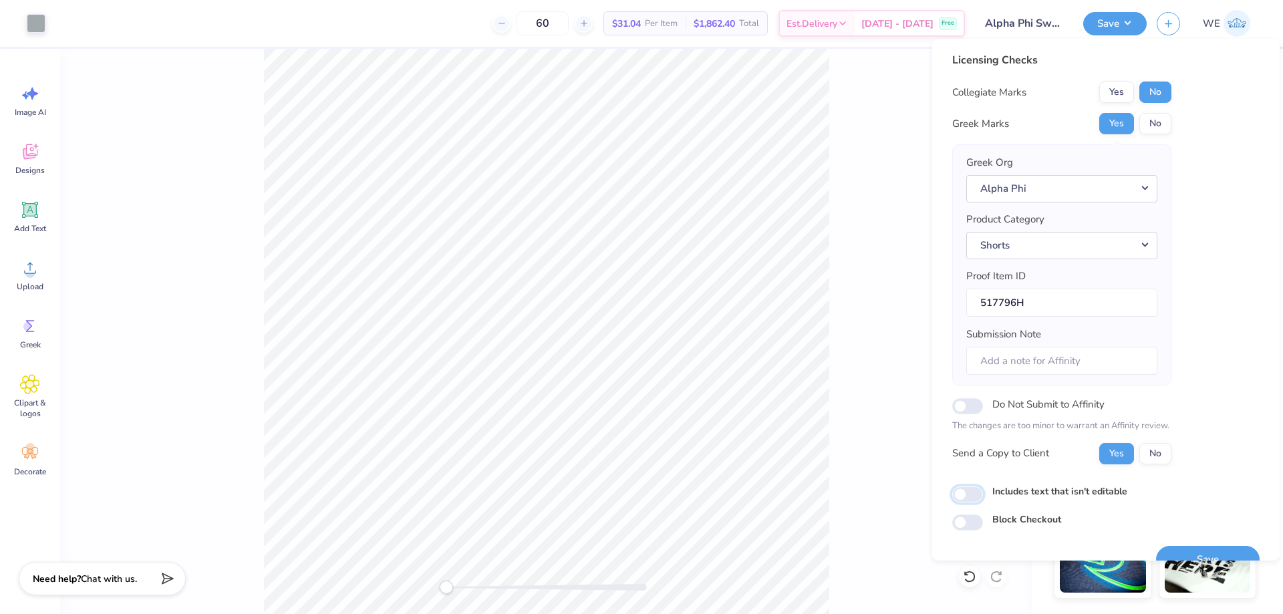
click at [970, 496] on input "Includes text that isn't editable" at bounding box center [967, 494] width 31 height 16
checkbox input "true"
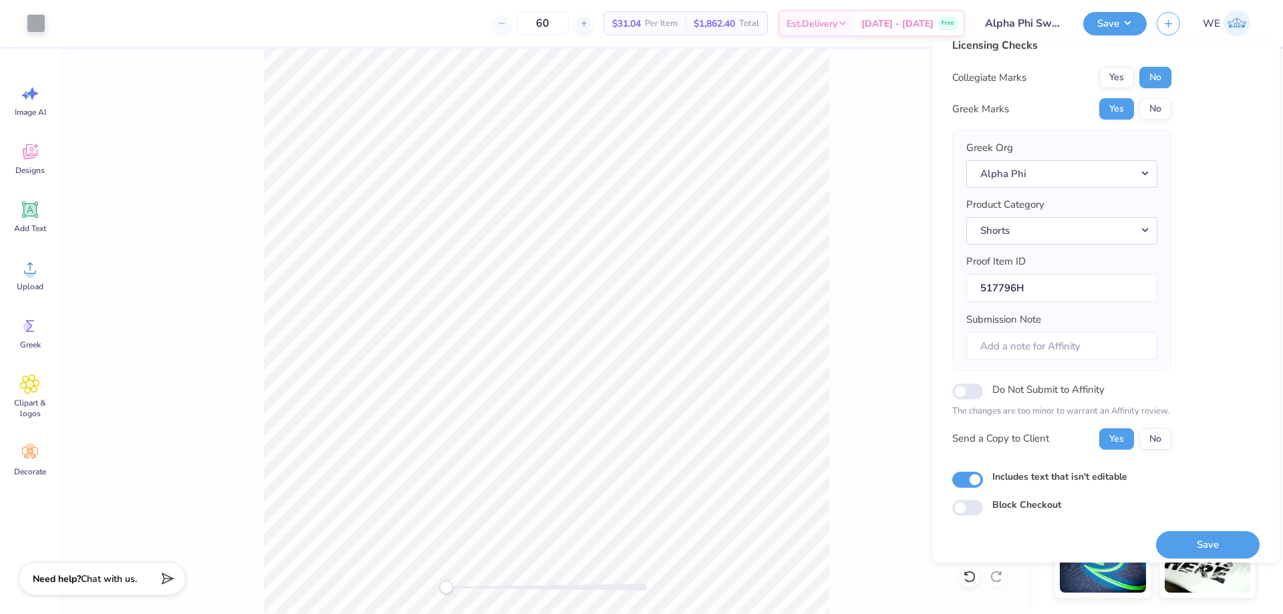
scroll to position [25, 0]
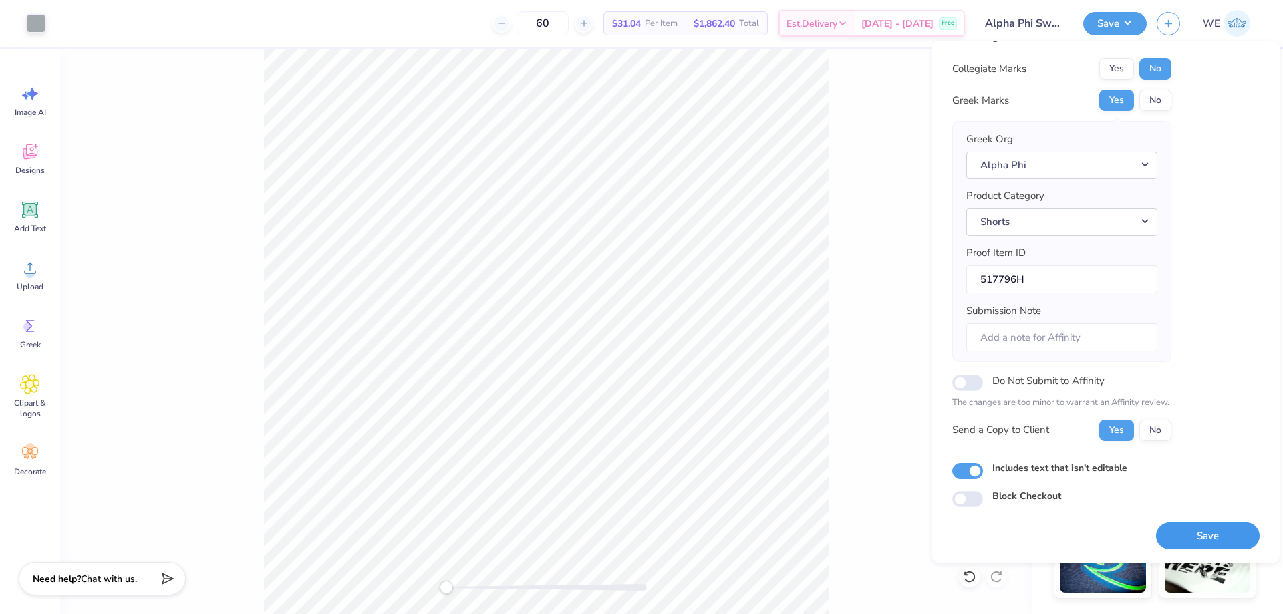
click at [1173, 537] on button "Save" at bounding box center [1208, 535] width 104 height 27
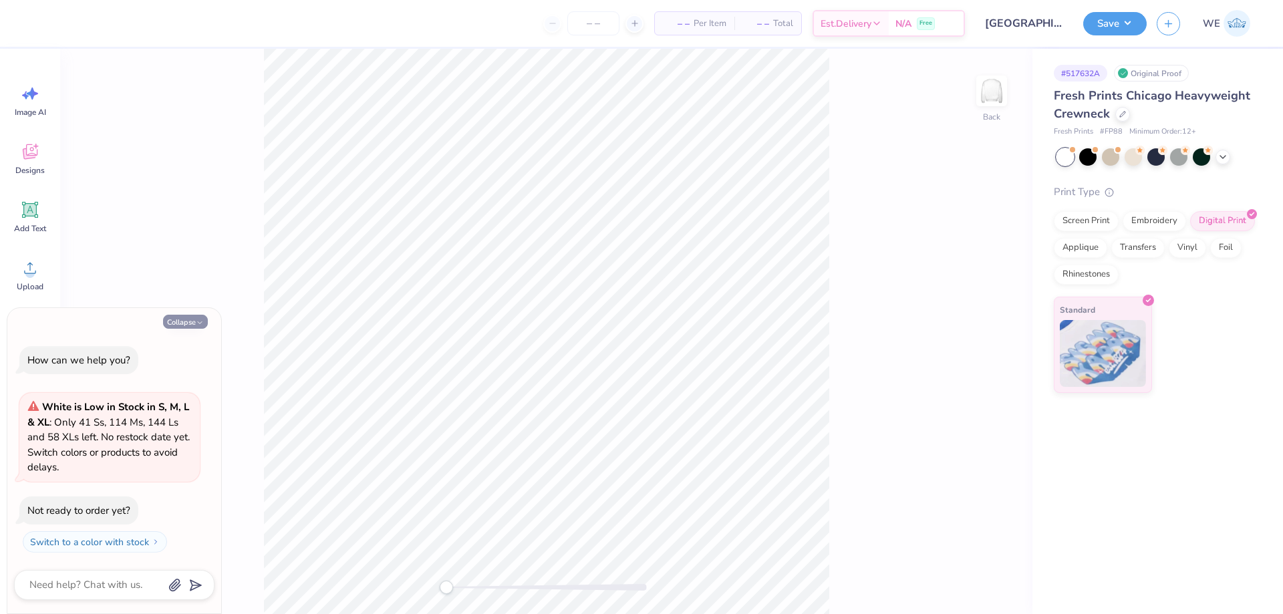
click at [181, 323] on button "Collapse" at bounding box center [185, 322] width 45 height 14
type textarea "x"
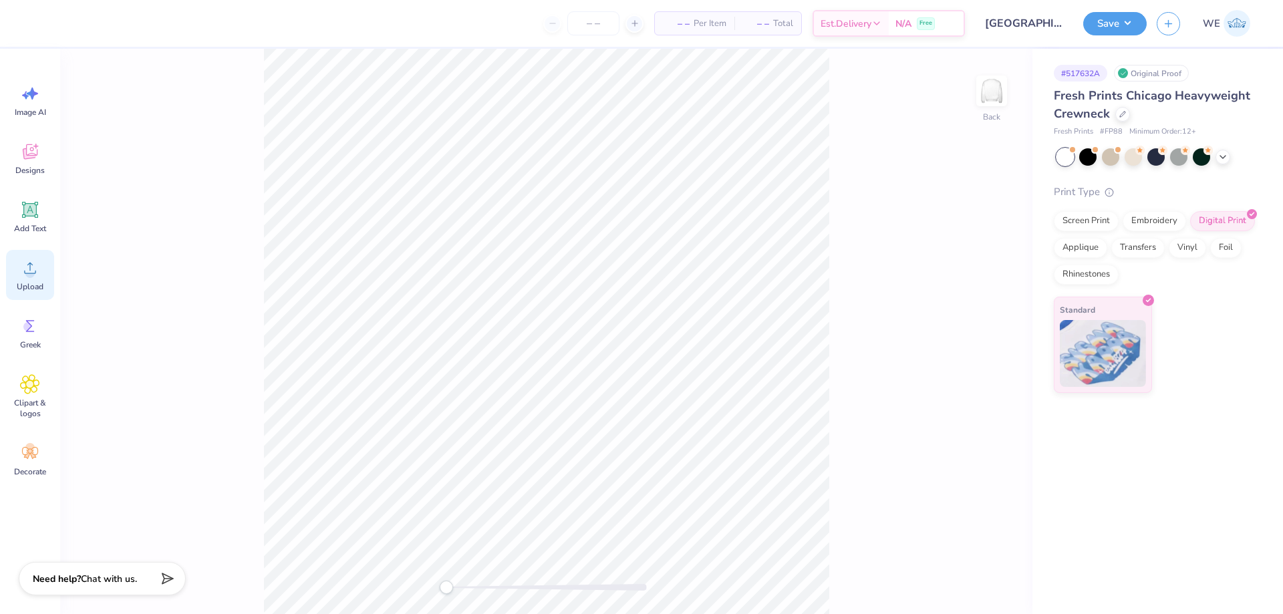
click at [33, 277] on icon at bounding box center [30, 268] width 20 height 20
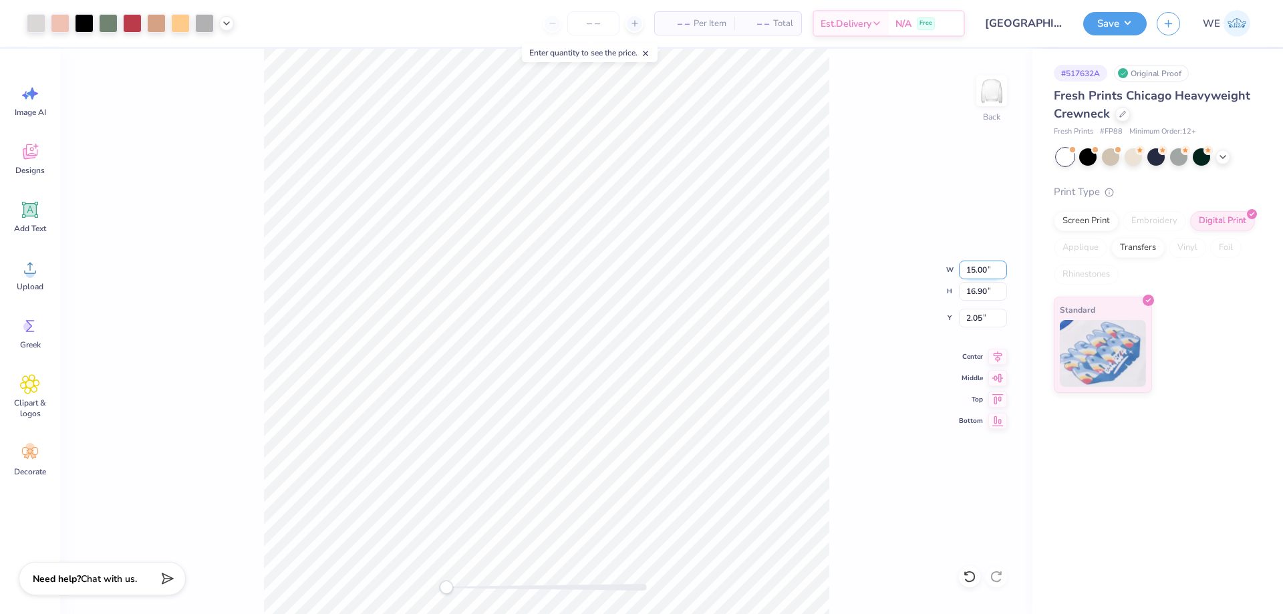
click at [973, 271] on input "15.00" at bounding box center [983, 270] width 48 height 19
type input "12.00"
type input "13.52"
type input "3.74"
click at [903, 264] on div "Back W 12.00 12.00 " H 13.52 13.52 " Y 3.74 3.74 " Center Middle Top Bottom" at bounding box center [546, 331] width 972 height 565
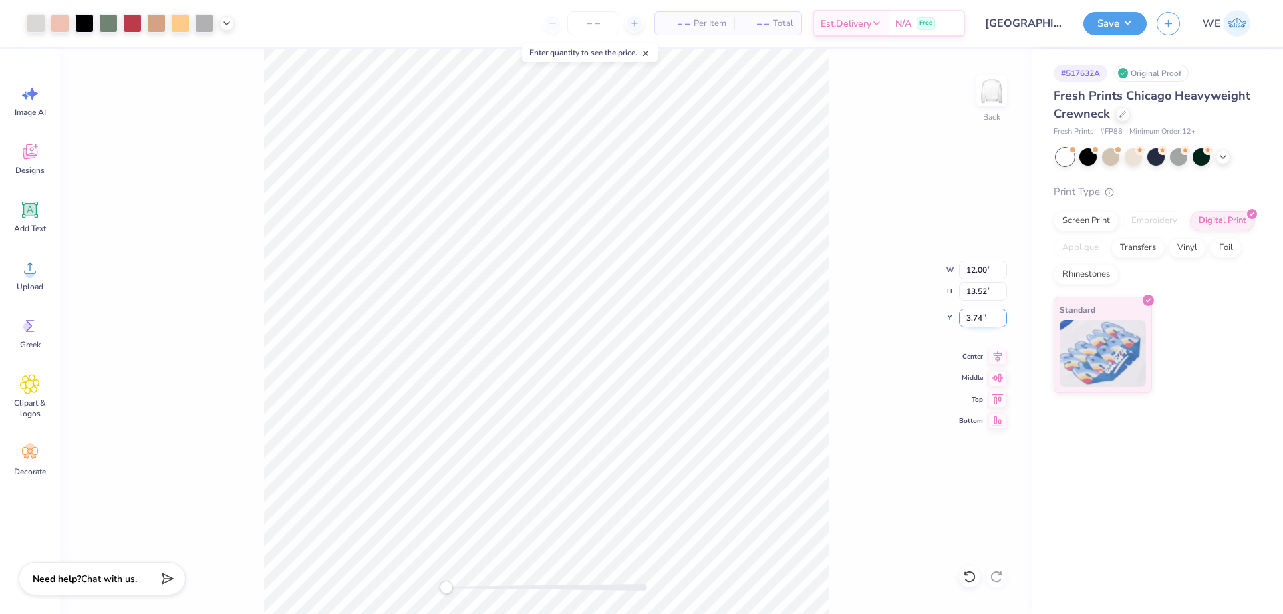
click at [979, 315] on input "3.74" at bounding box center [983, 318] width 48 height 19
type input "3"
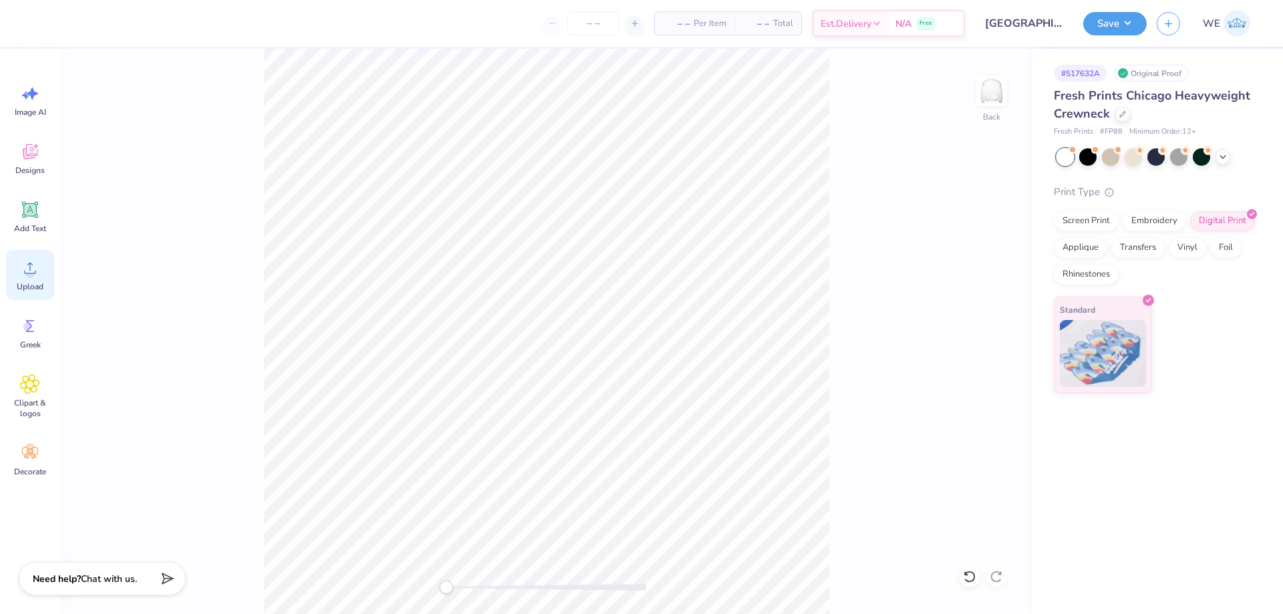
click at [39, 281] on div "Upload" at bounding box center [30, 275] width 48 height 50
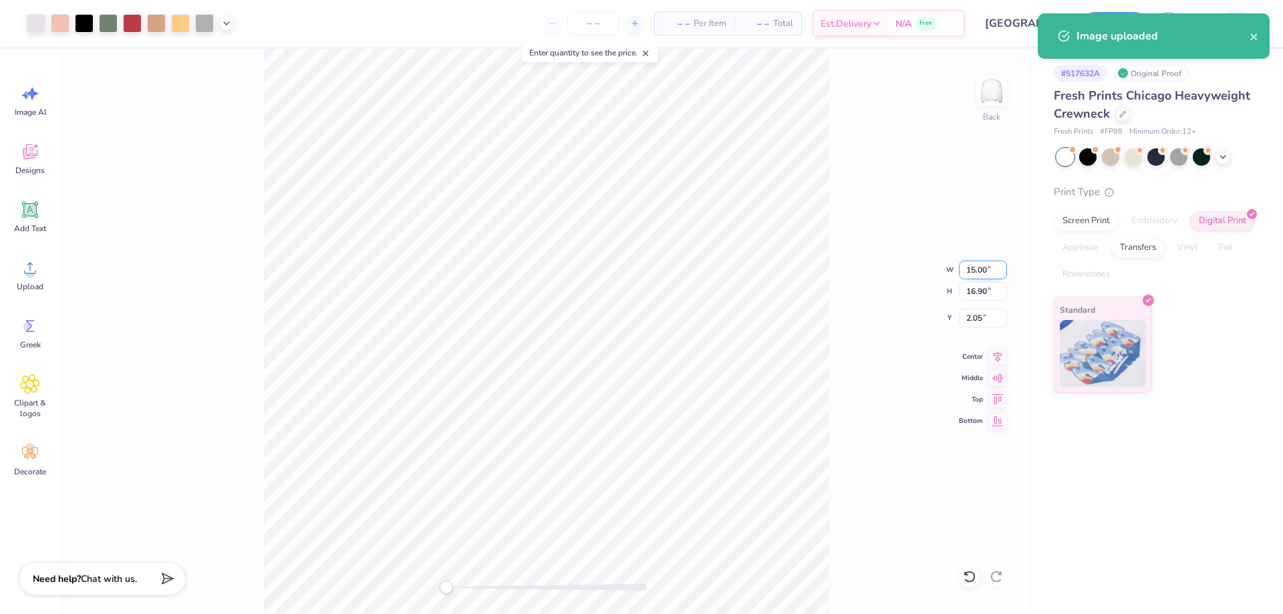
click at [978, 274] on input "15.00" at bounding box center [983, 270] width 48 height 19
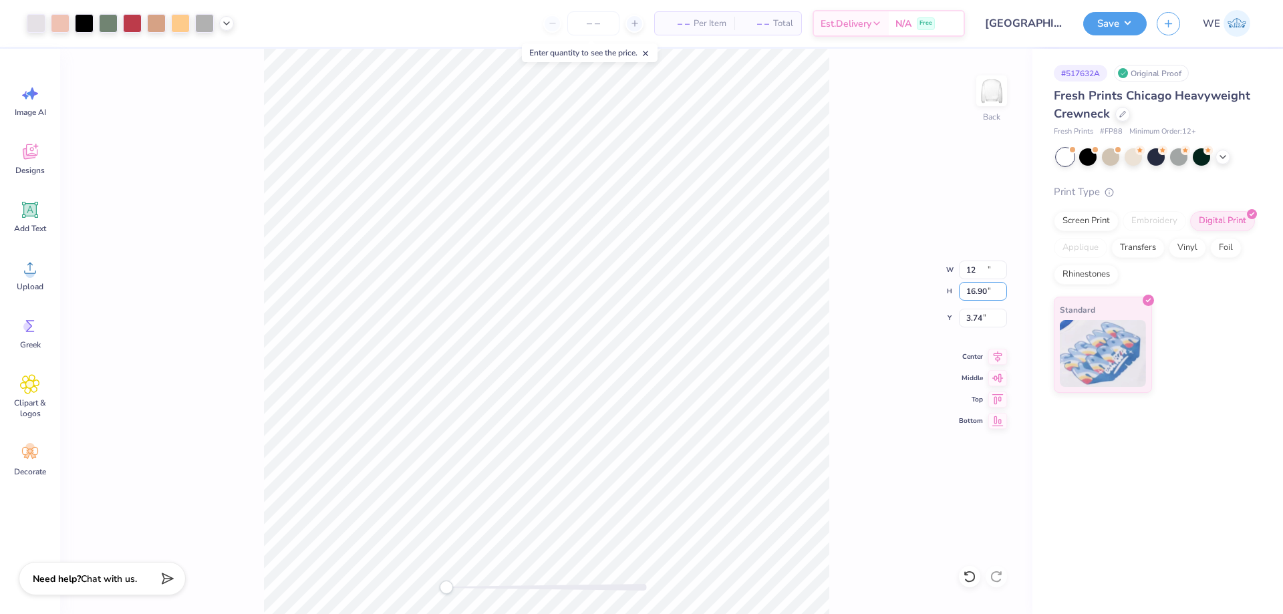
type input "12.00"
type input "13.52"
type input "3"
click at [858, 158] on div "Back" at bounding box center [546, 331] width 972 height 565
click at [1110, 23] on button "Save" at bounding box center [1114, 21] width 63 height 23
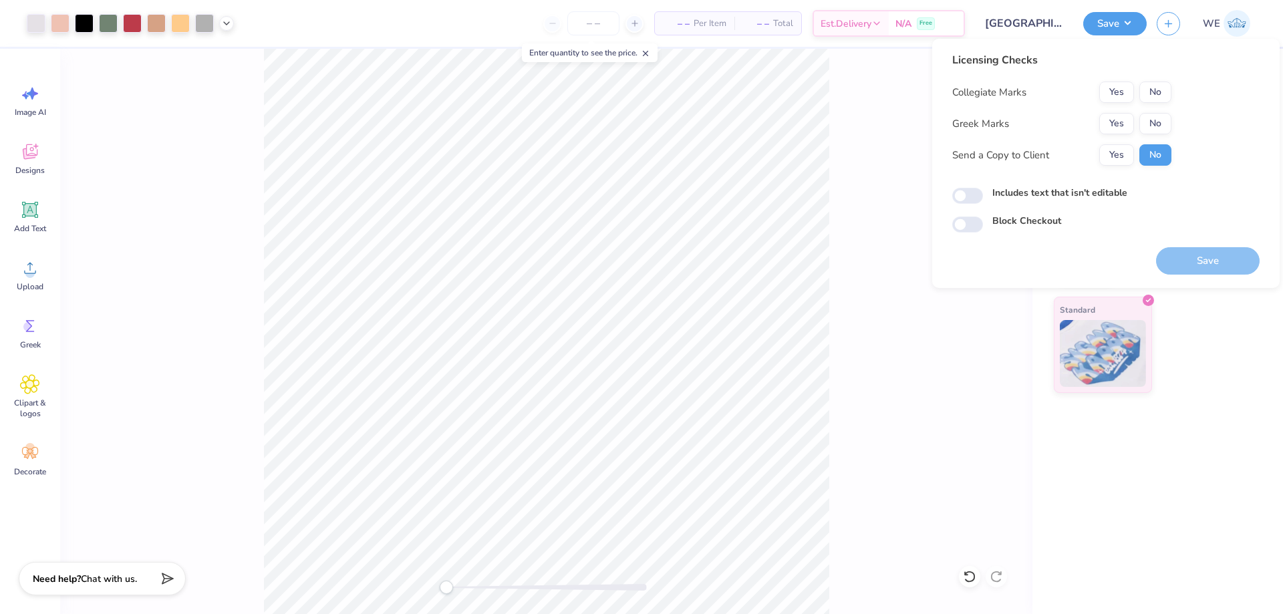
click at [1124, 81] on div "Licensing Checks Collegiate Marks Yes No Greek Marks Yes No Send a Copy to Clie…" at bounding box center [1061, 114] width 219 height 124
drag, startPoint x: 1092, startPoint y: 79, endPoint x: 1114, endPoint y: 88, distance: 24.0
click at [1093, 79] on div "Licensing Checks Collegiate Marks Yes No Greek Marks Yes No Send a Copy to Clie…" at bounding box center [1061, 114] width 219 height 124
click at [1115, 90] on button "Yes" at bounding box center [1116, 92] width 35 height 21
click at [1114, 121] on button "Yes" at bounding box center [1116, 123] width 35 height 21
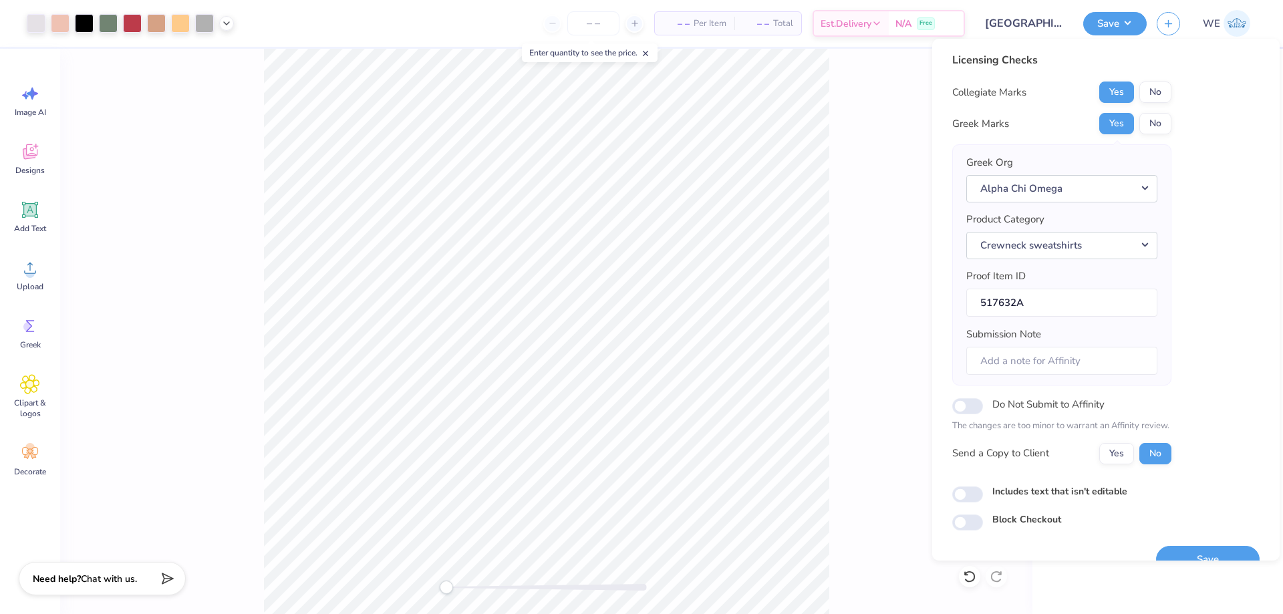
click at [1124, 162] on div "Greek Org Alpha Chi Omega" at bounding box center [1061, 178] width 191 height 47
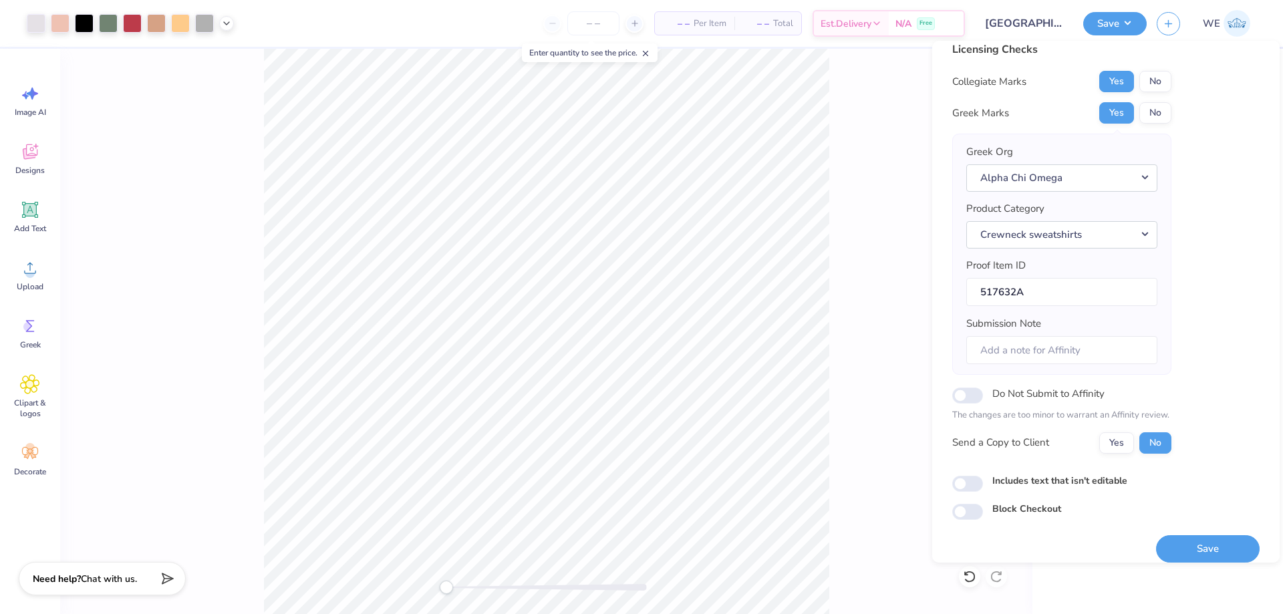
scroll to position [25, 0]
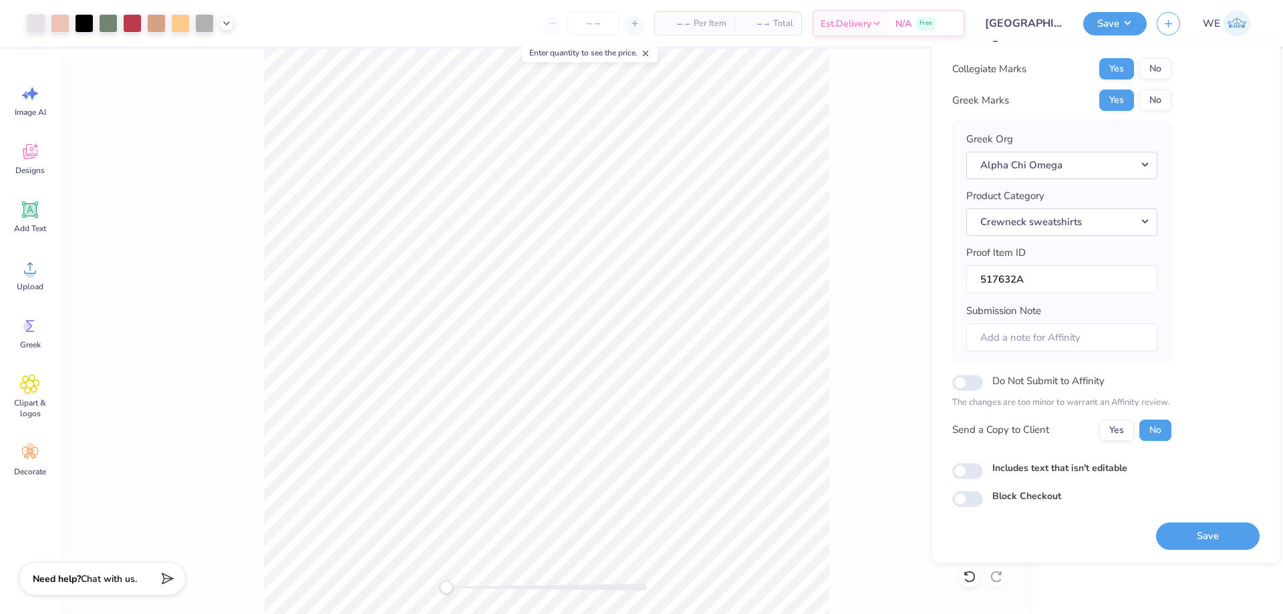
click at [1107, 416] on div "Collegiate Marks Yes No Greek Marks Yes No Greek Org Alpha Chi Omega Product Ca…" at bounding box center [1061, 249] width 219 height 383
click at [1112, 426] on button "Yes" at bounding box center [1116, 430] width 35 height 21
click at [953, 464] on div "Includes text that isn't editable" at bounding box center [1105, 468] width 307 height 15
click at [968, 470] on input "Includes text that isn't editable" at bounding box center [967, 471] width 31 height 16
checkbox input "true"
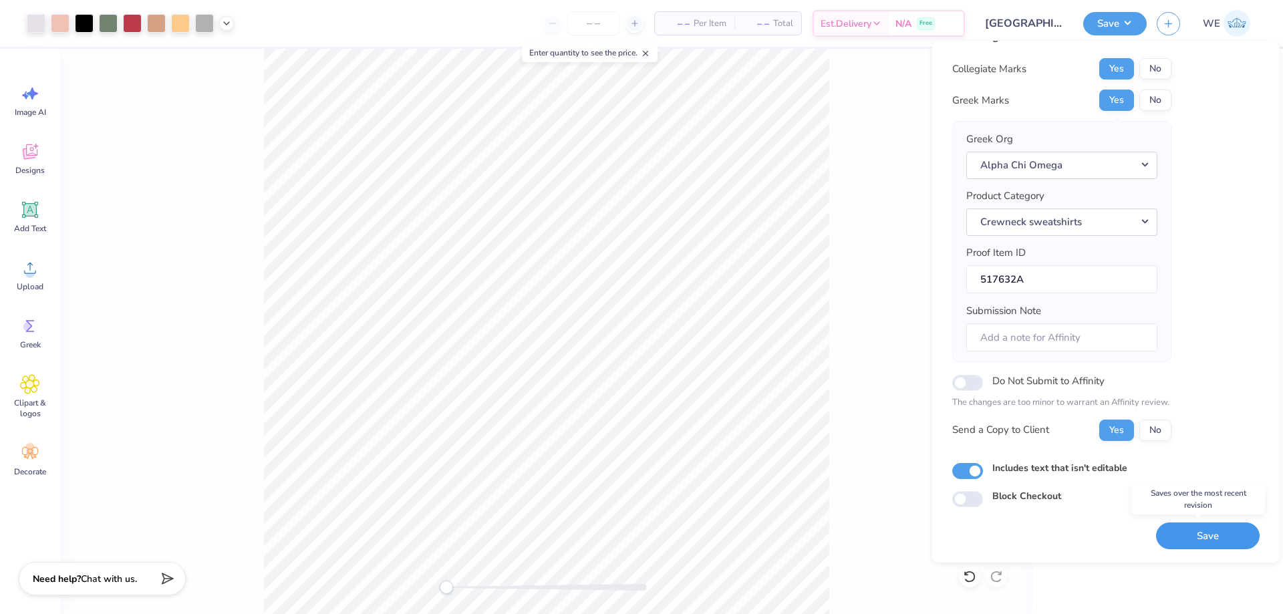
click at [1180, 530] on button "Save" at bounding box center [1208, 535] width 104 height 27
